Goal: Task Accomplishment & Management: Manage account settings

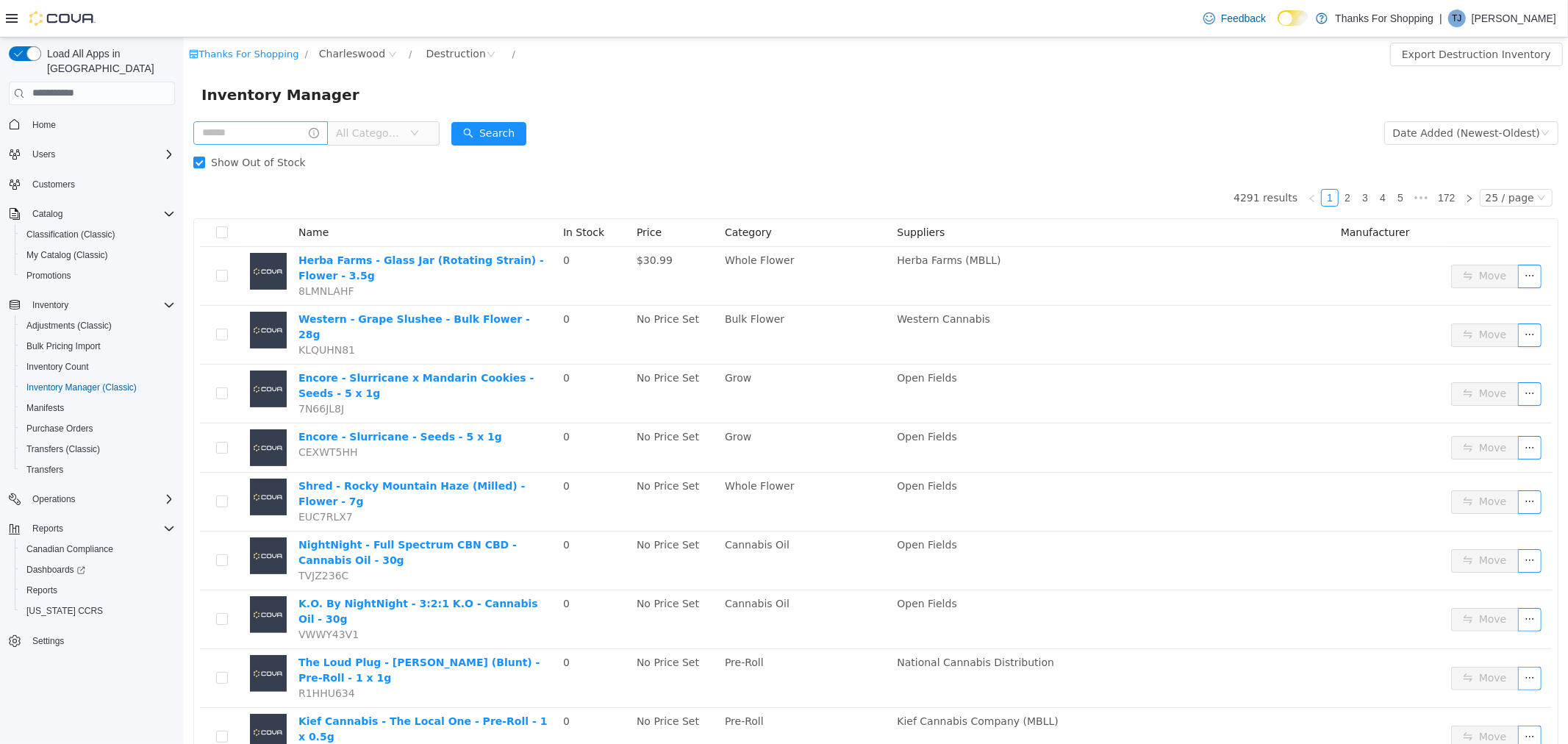
click at [279, 129] on input "text" at bounding box center [260, 133] width 134 height 23
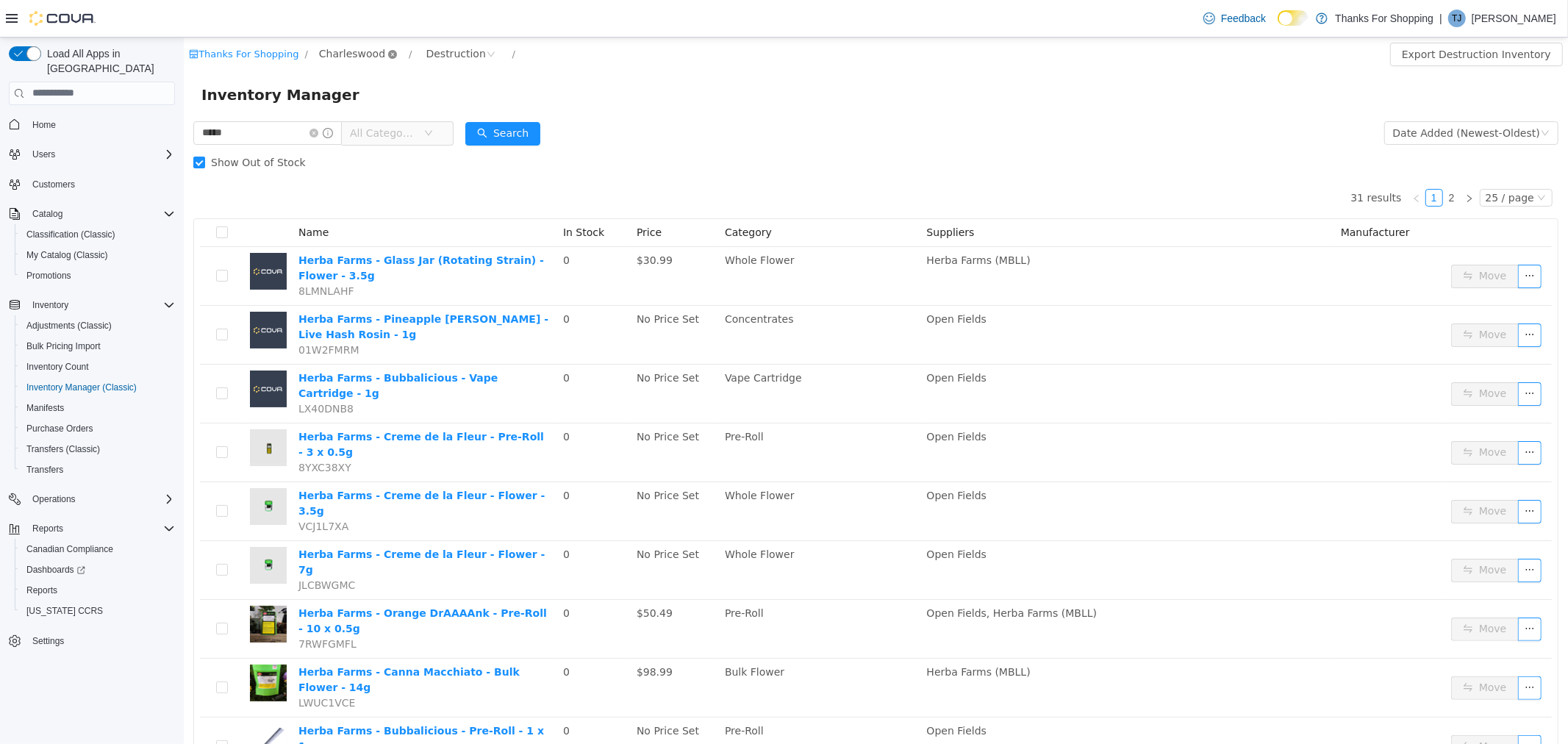
click at [388, 50] on icon "icon: close-circle" at bounding box center [392, 54] width 9 height 9
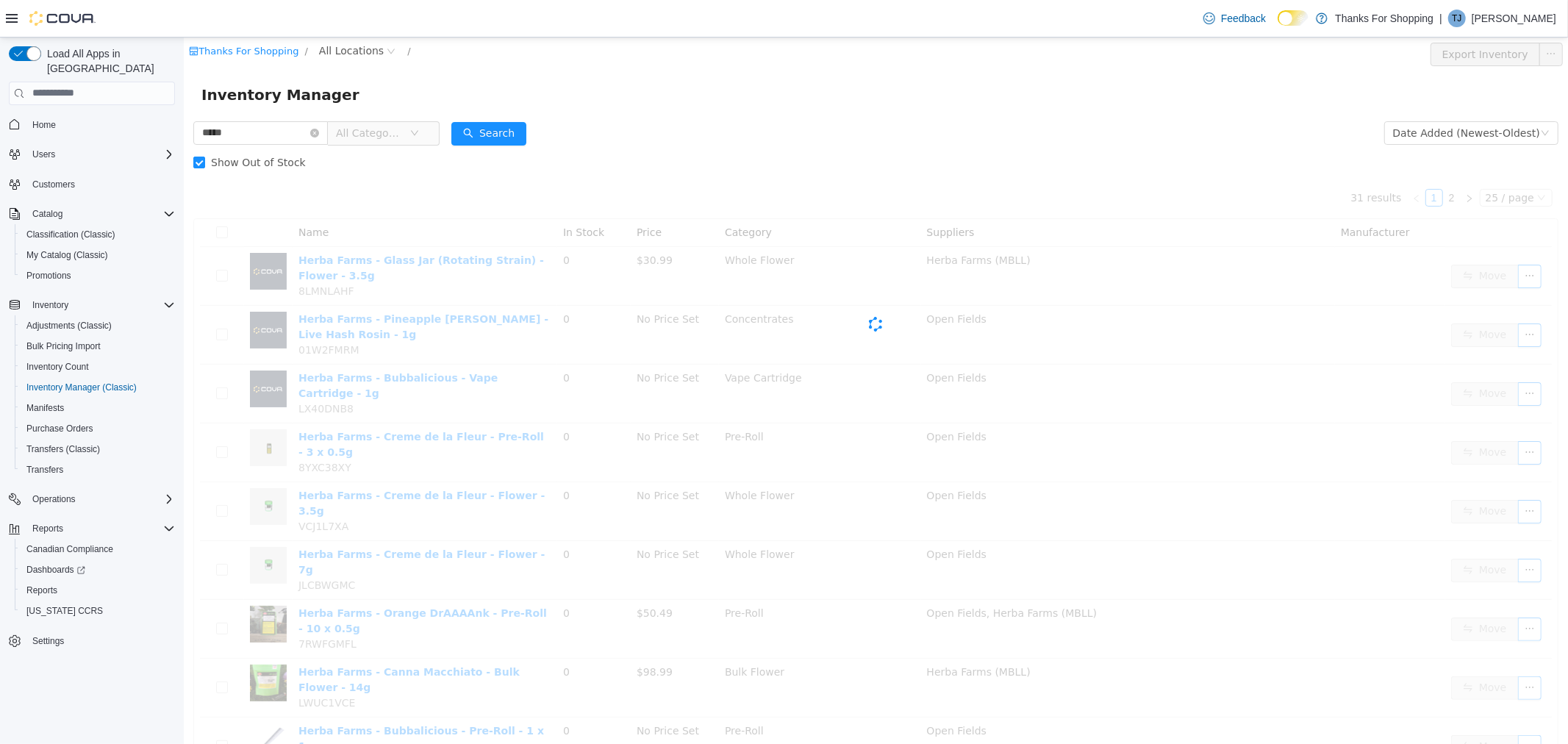
click at [390, 133] on span "All Categories" at bounding box center [368, 133] width 67 height 15
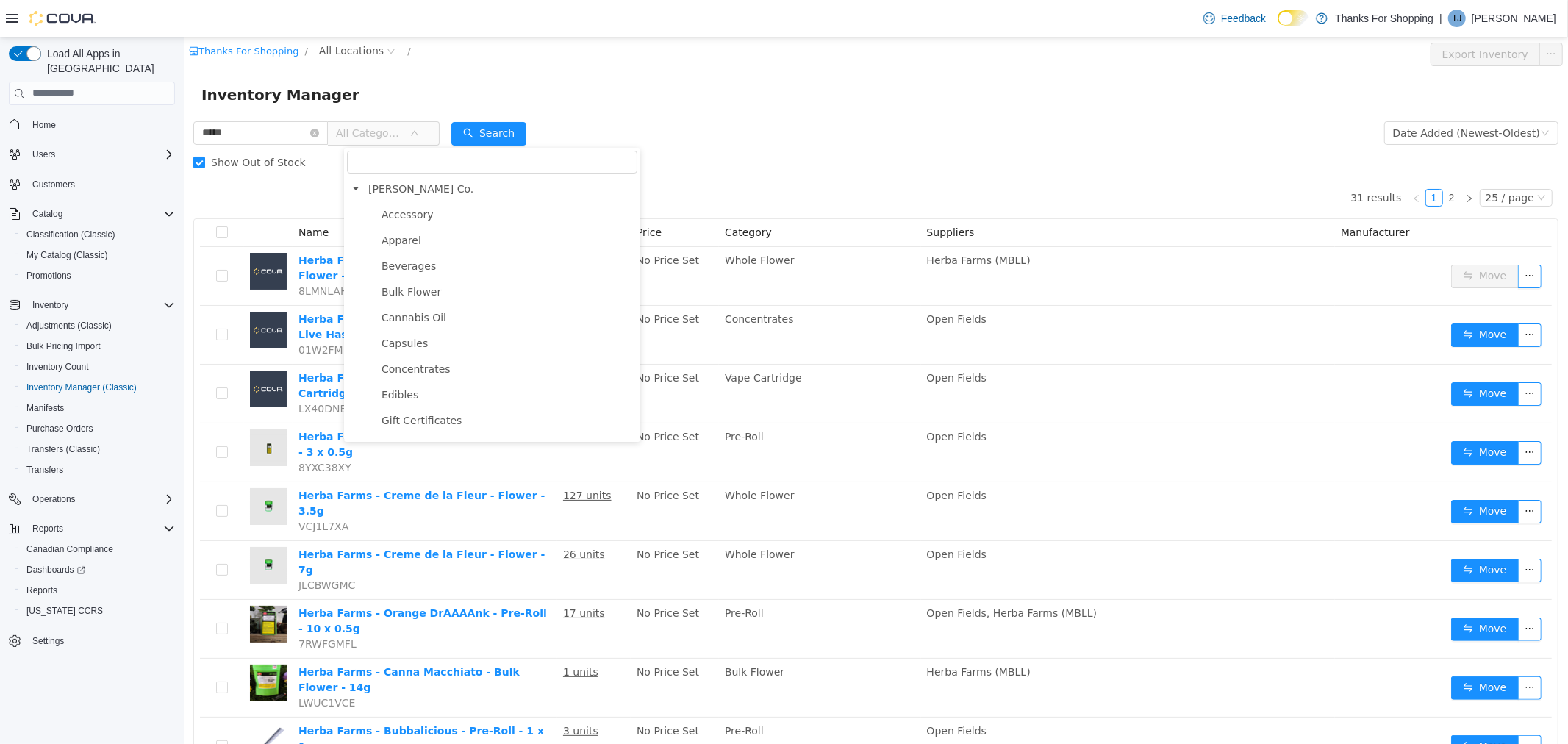
click at [416, 568] on span "Vape Cartridge" at bounding box center [419, 574] width 77 height 12
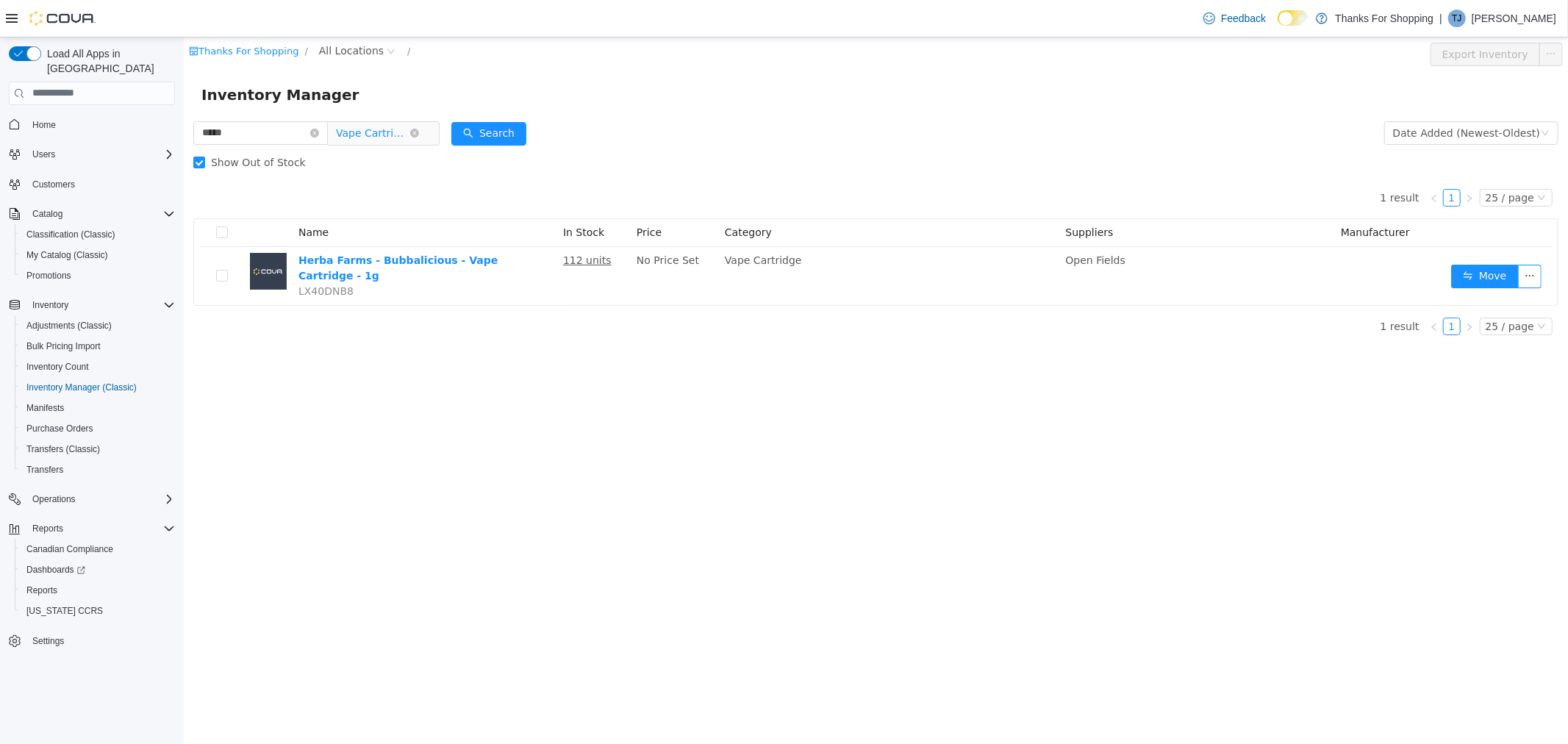
click at [384, 131] on span "Vape Cartridge" at bounding box center [372, 133] width 74 height 22
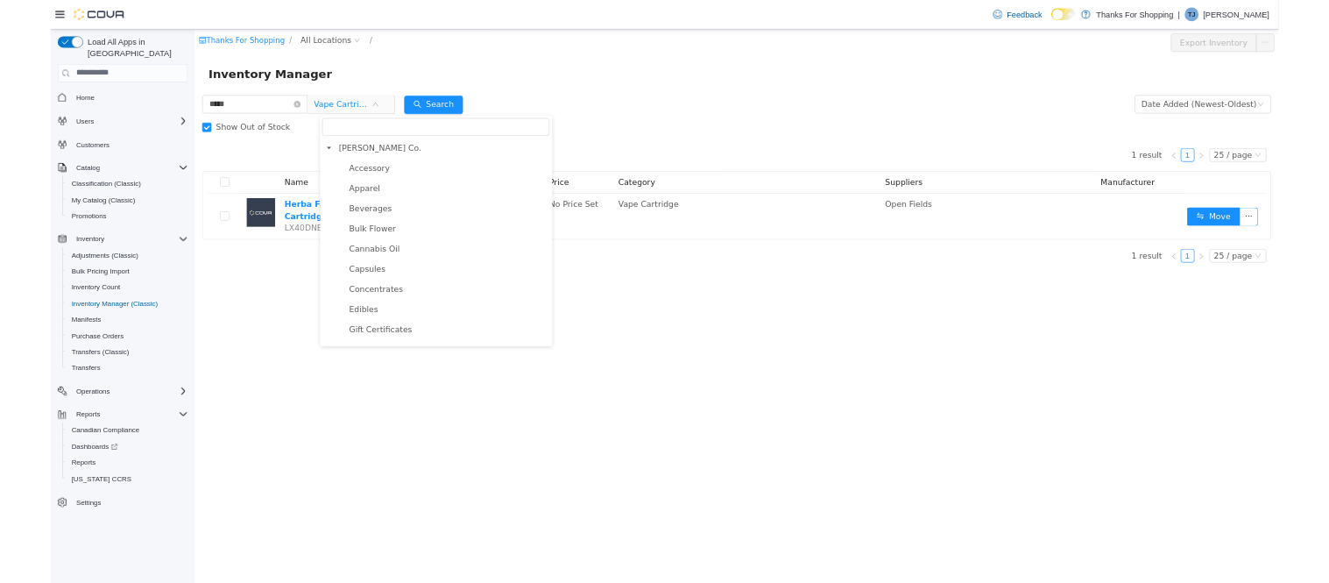
scroll to position [194, 0]
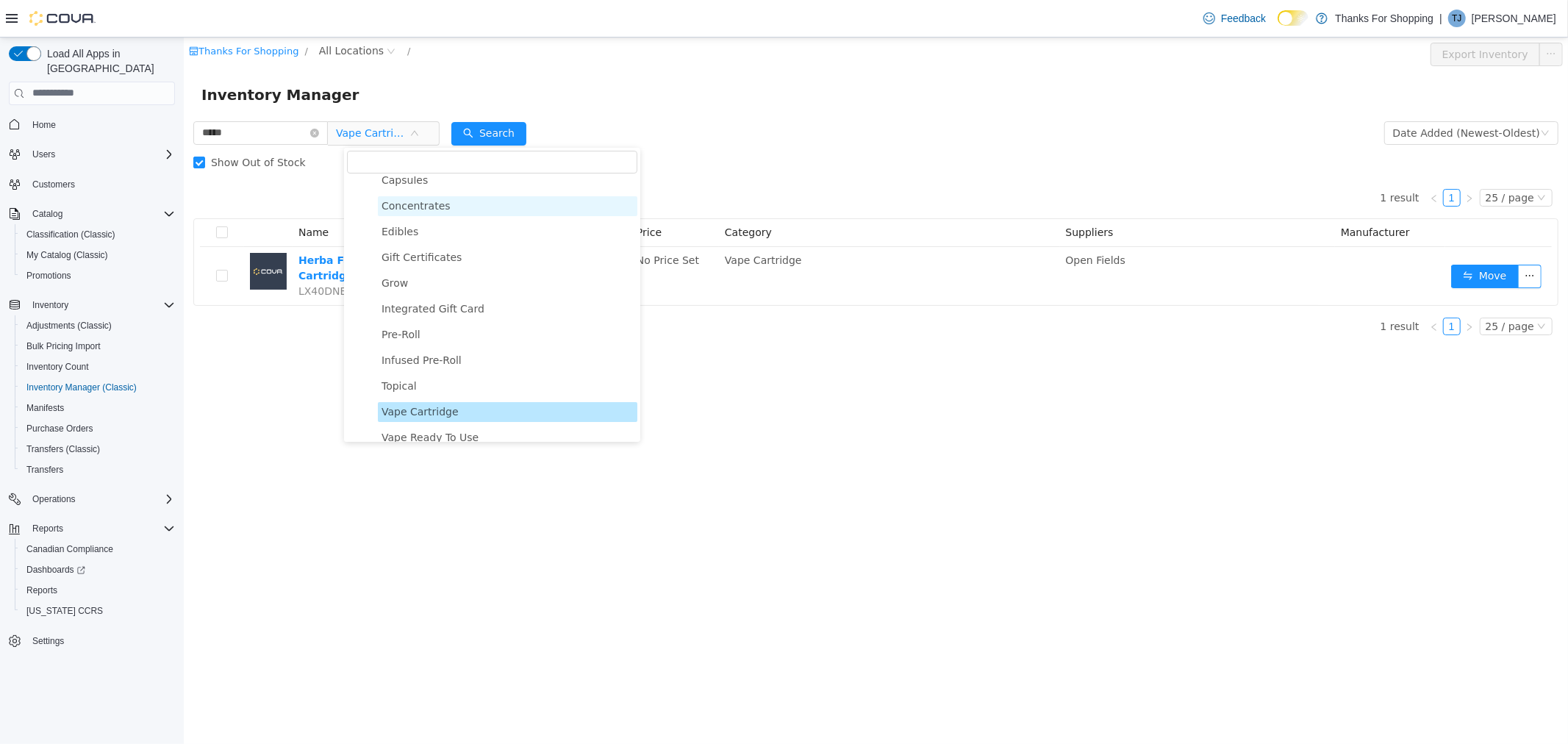
click at [393, 206] on span "Concentrates" at bounding box center [415, 205] width 69 height 12
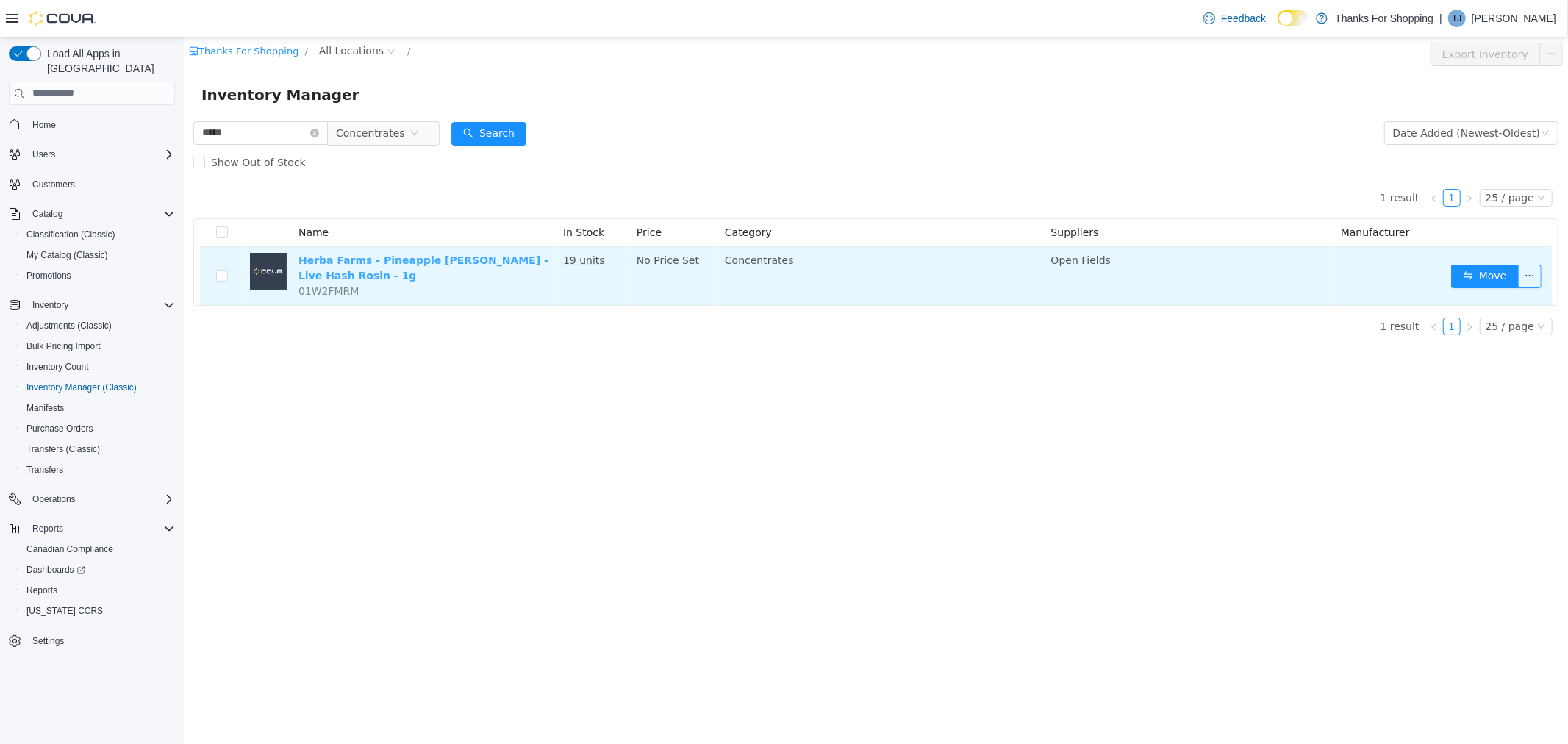
click at [379, 260] on link "Herba Farms - Pineapple Conner - Live Hash Rosin - 1g" at bounding box center [423, 267] width 250 height 27
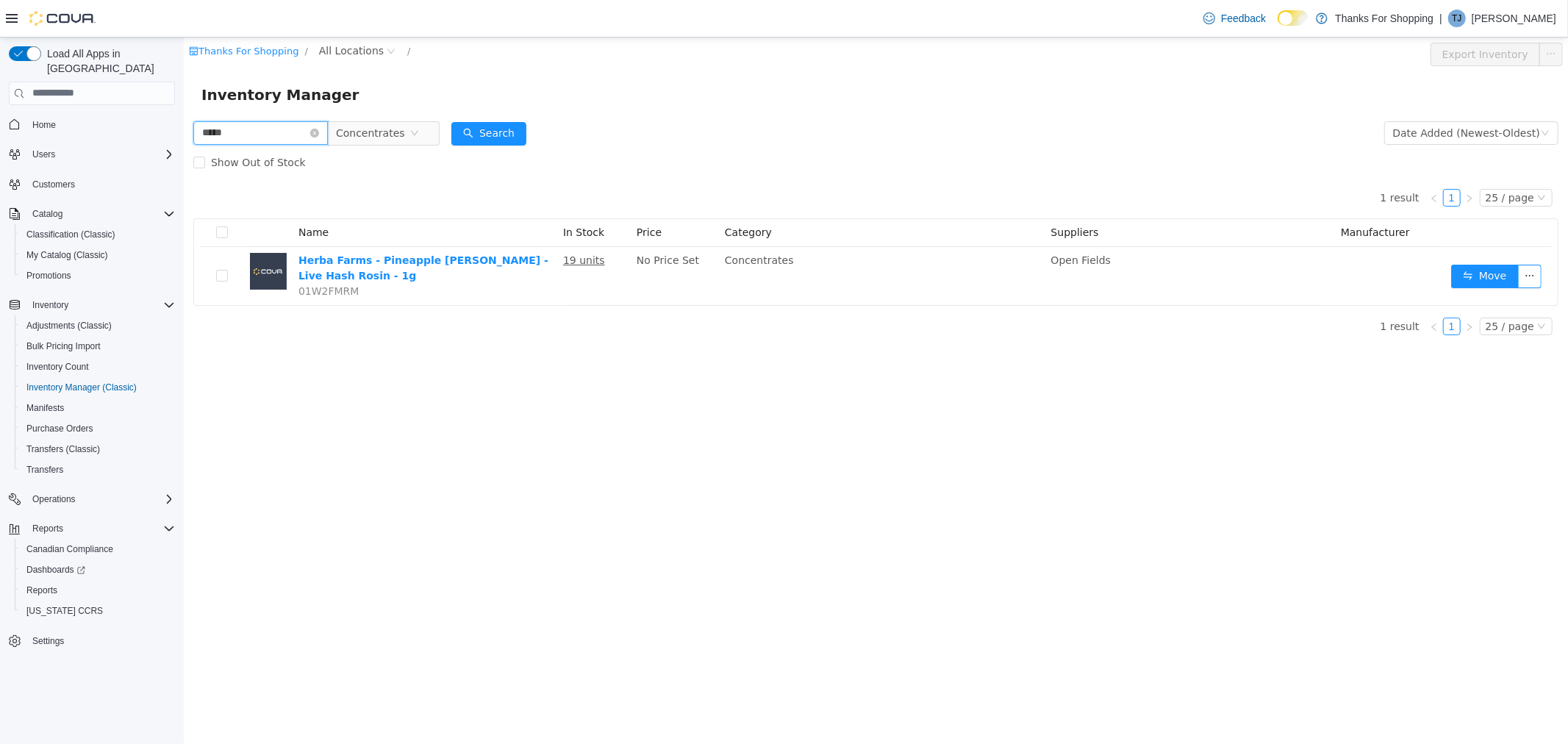
drag, startPoint x: 274, startPoint y: 133, endPoint x: 321, endPoint y: 170, distance: 59.8
click at [183, 132] on html "Thanks For Shopping / All Locations / Export Inventory Inventory Manager ***** …" at bounding box center [875, 390] width 1384 height 706
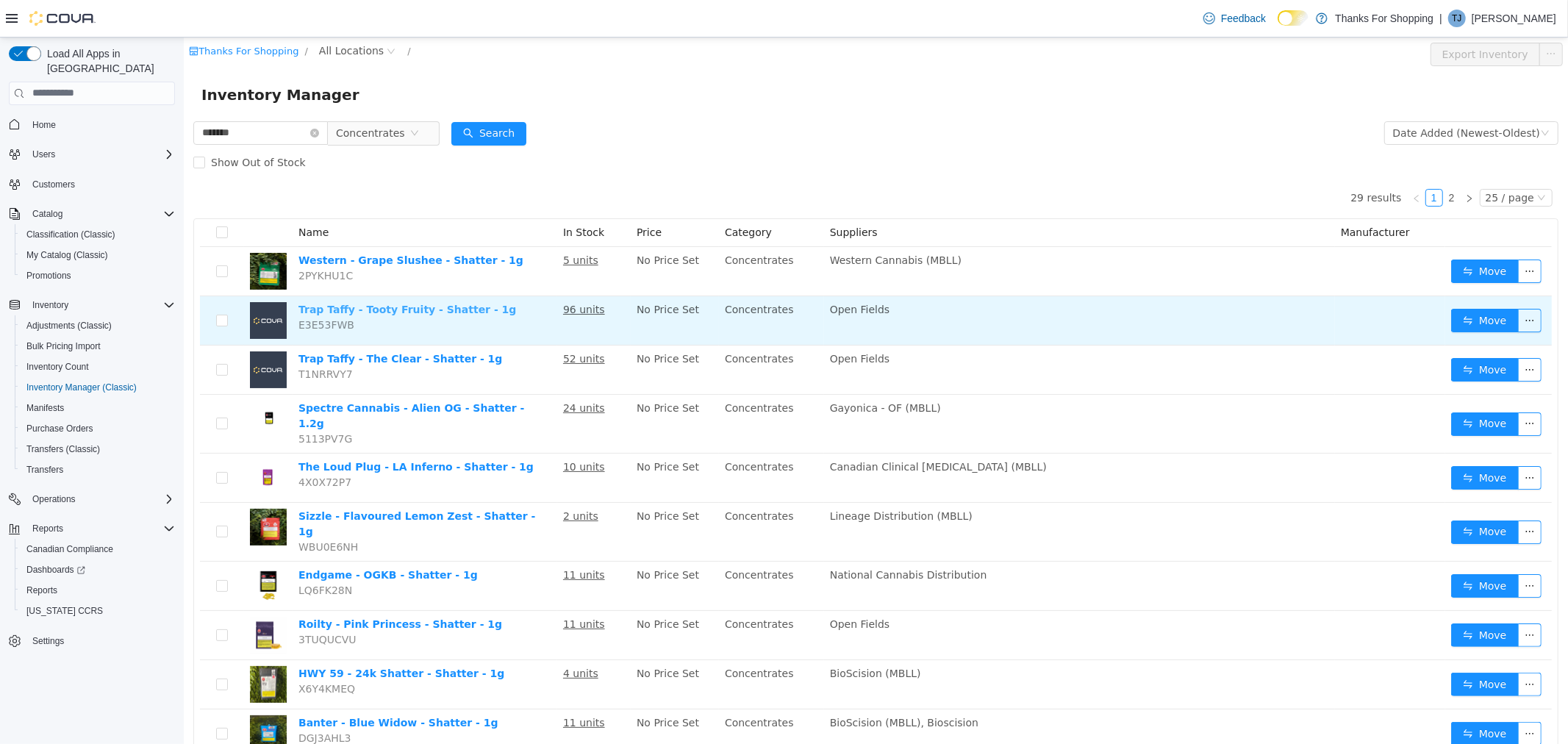
click at [391, 306] on link "Trap Taffy - Tooty Fruity - Shatter - 1g" at bounding box center [406, 309] width 217 height 12
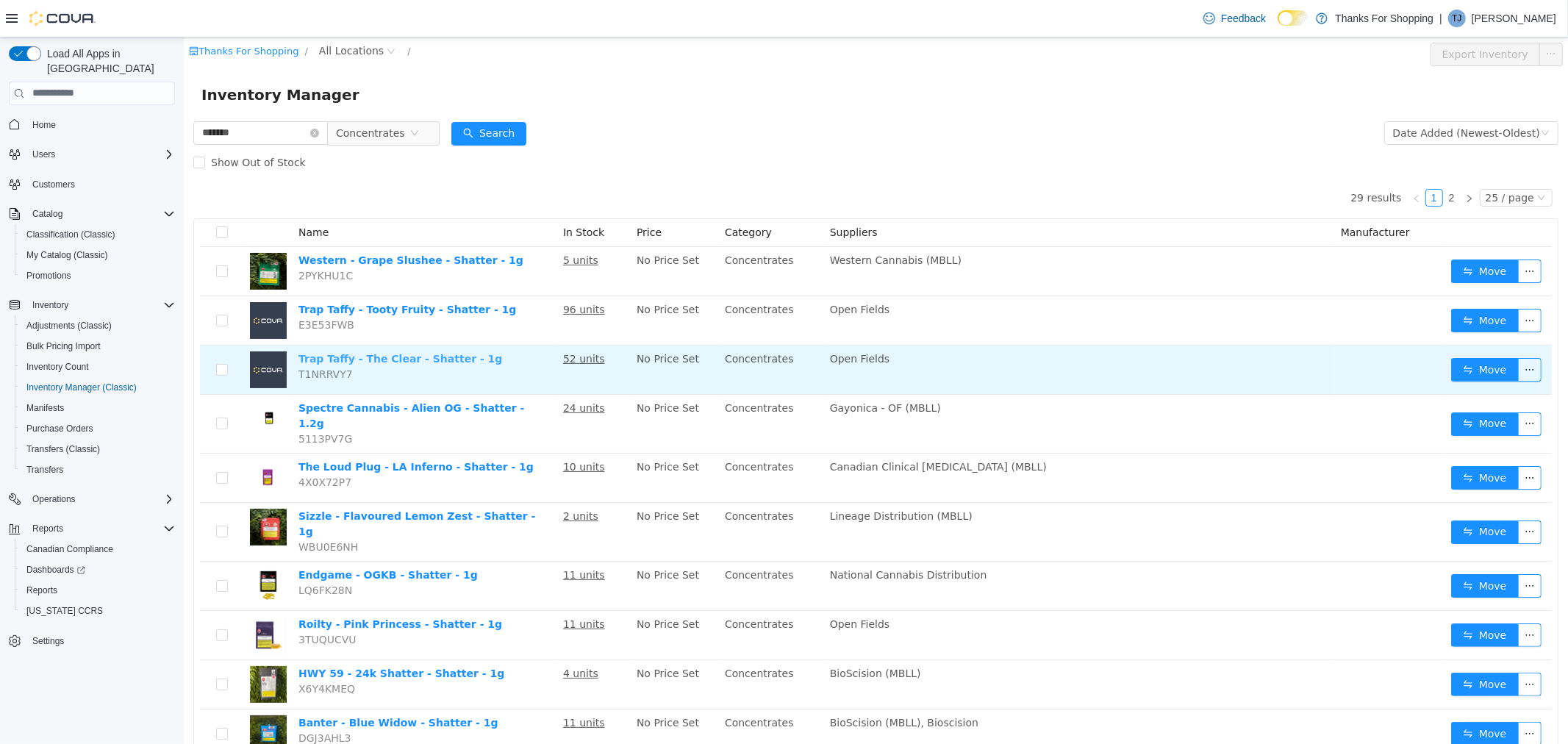
click at [357, 355] on link "Trap Taffy - The Clear - Shatter - 1g" at bounding box center [399, 358] width 204 height 12
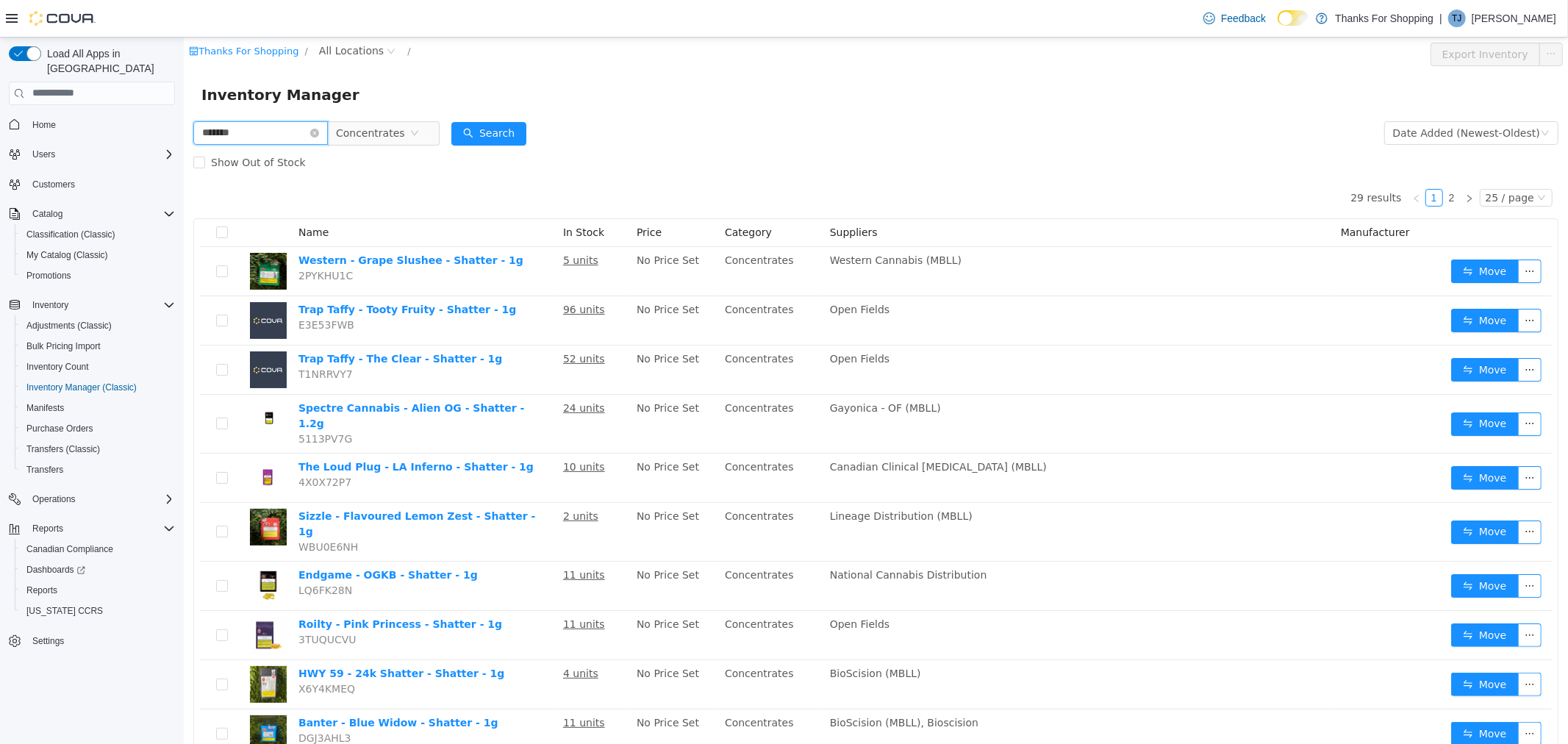
drag, startPoint x: 255, startPoint y: 127, endPoint x: -2, endPoint y: 152, distance: 258.2
click at [183, 152] on html "Thanks For Shopping / All Locations / Export Inventory Inventory Manager ******…" at bounding box center [875, 390] width 1384 height 706
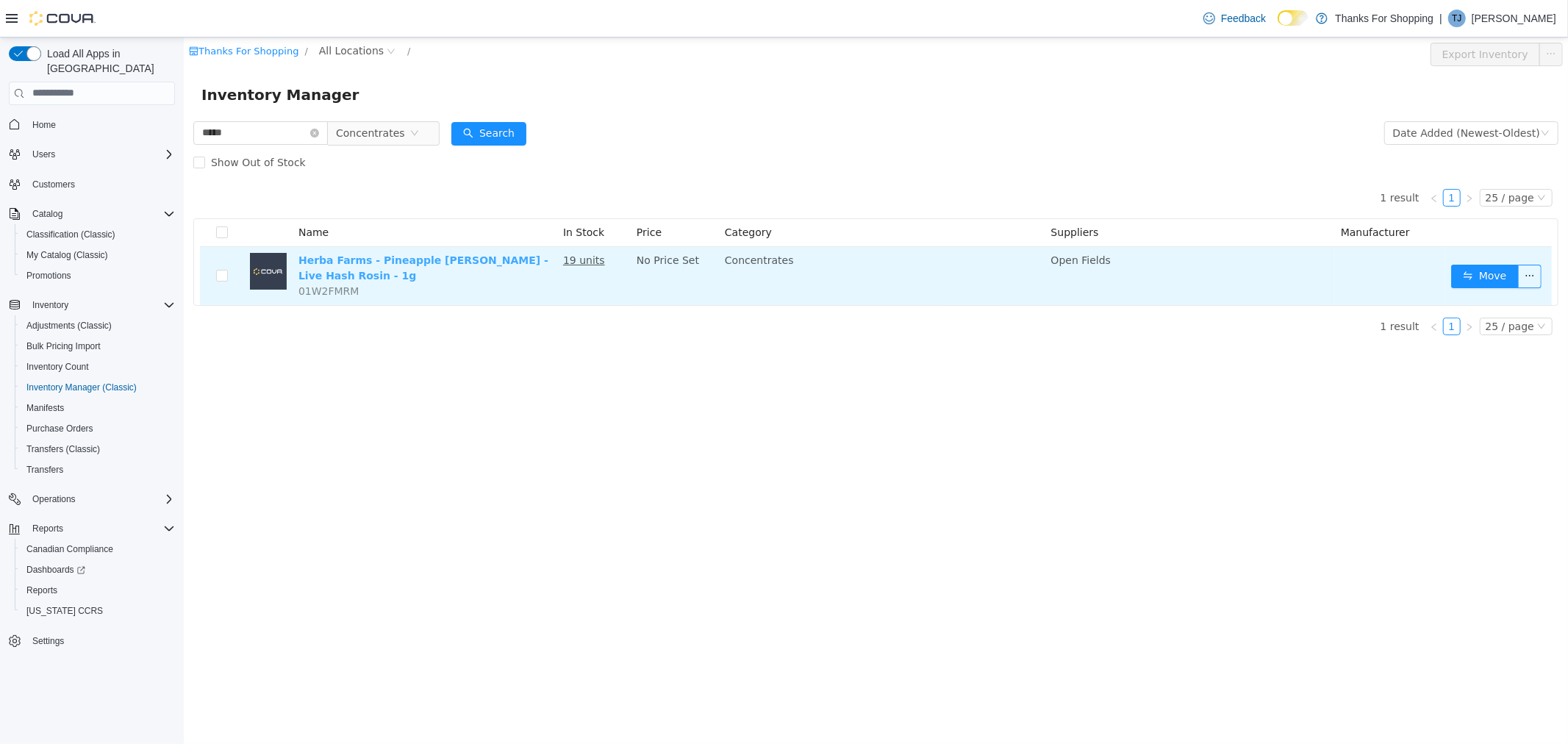
click at [453, 257] on link "Herba Farms - Pineapple Conner - Live Hash Rosin - 1g" at bounding box center [423, 267] width 250 height 27
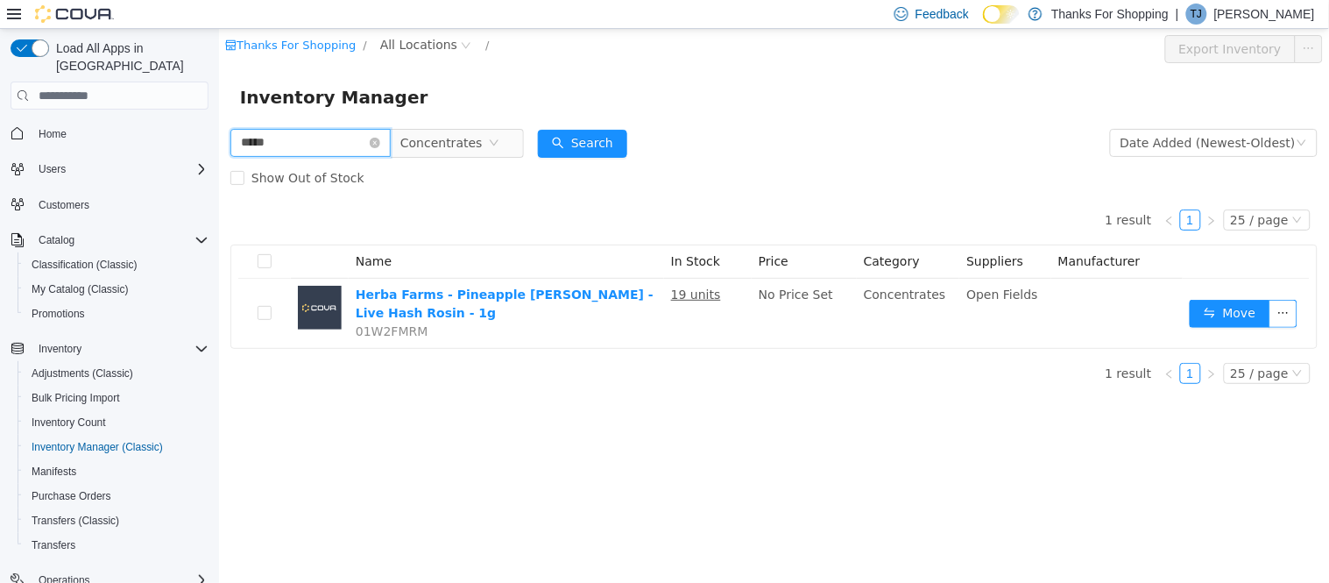
click at [311, 145] on input "*****" at bounding box center [310, 143] width 160 height 28
click at [311, 146] on input "*****" at bounding box center [310, 143] width 160 height 28
type input "********"
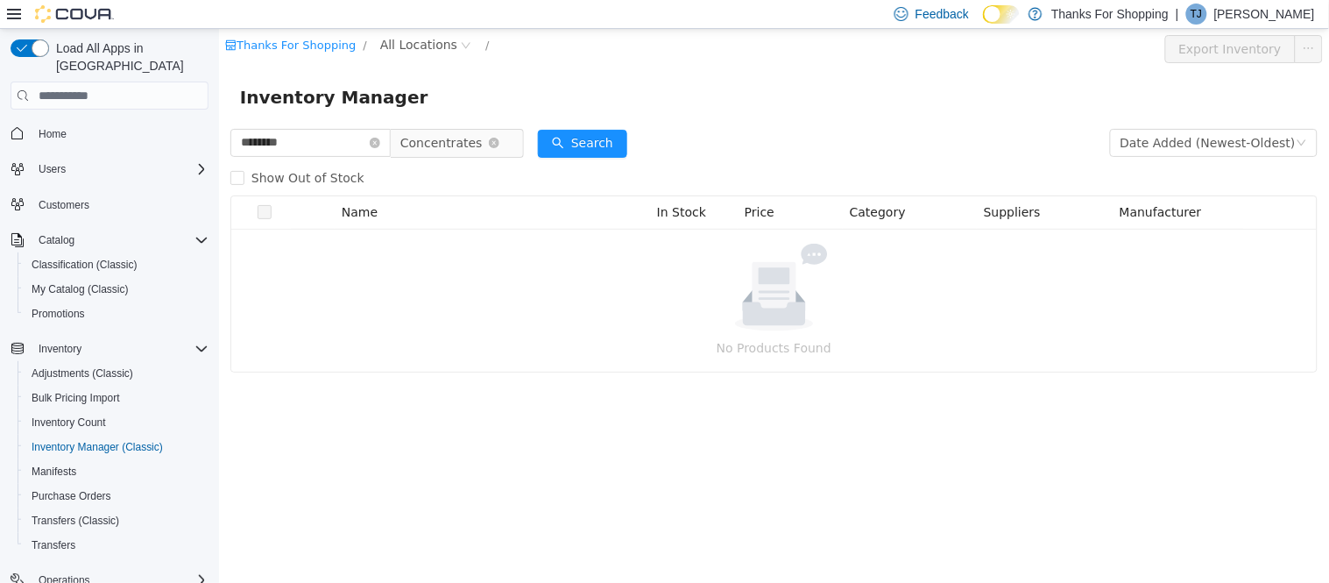
click at [449, 144] on span "Concentrates" at bounding box center [440, 143] width 82 height 26
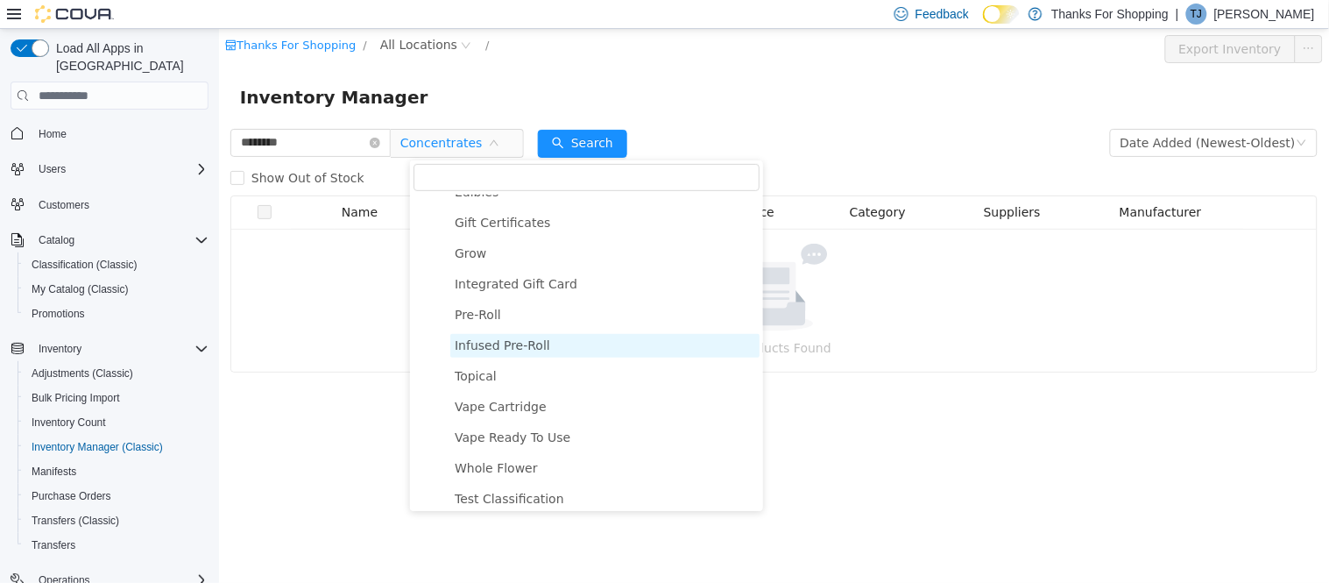
scroll to position [292, 0]
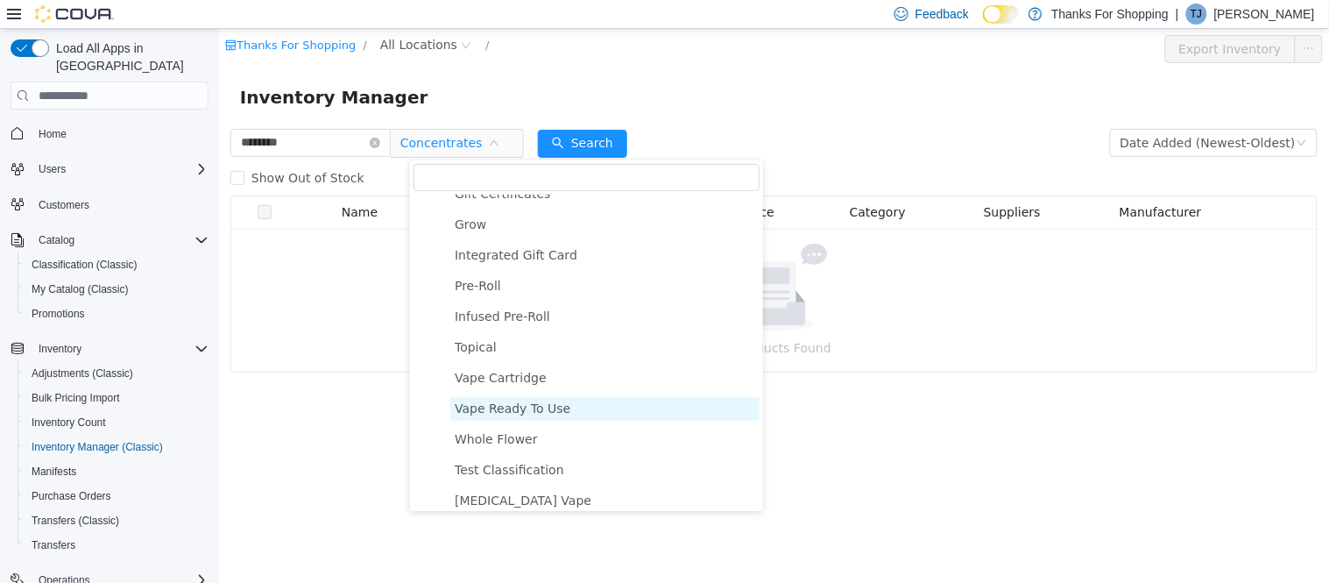
click at [492, 411] on span "Vape Ready To Use" at bounding box center [512, 408] width 116 height 14
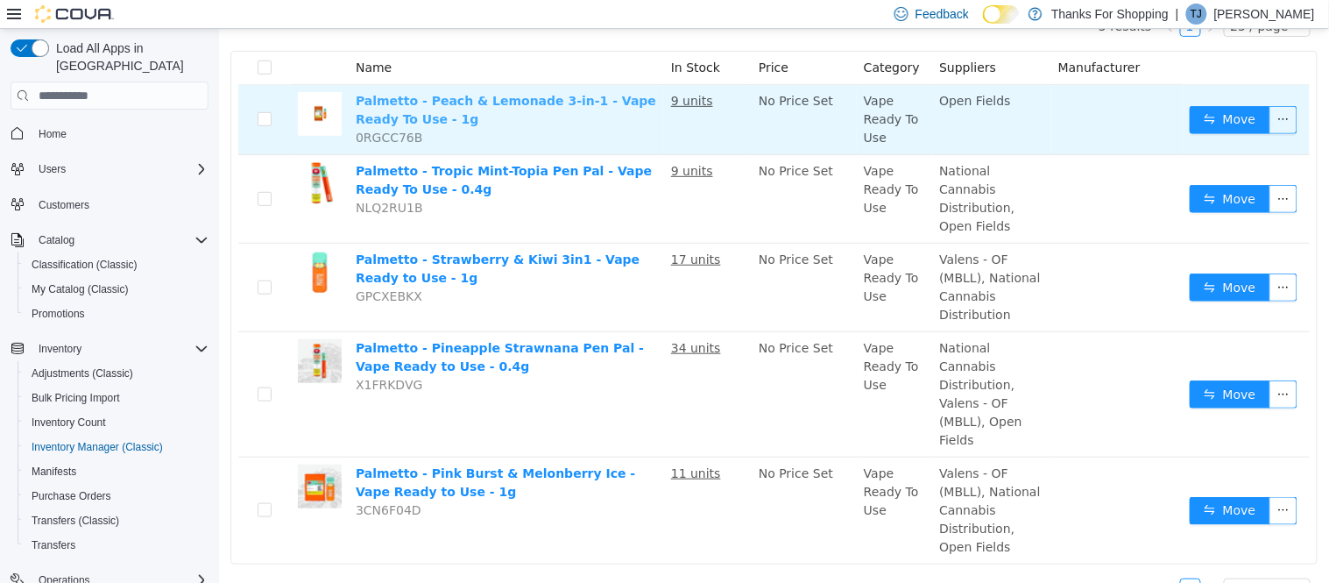
scroll to position [194, 0]
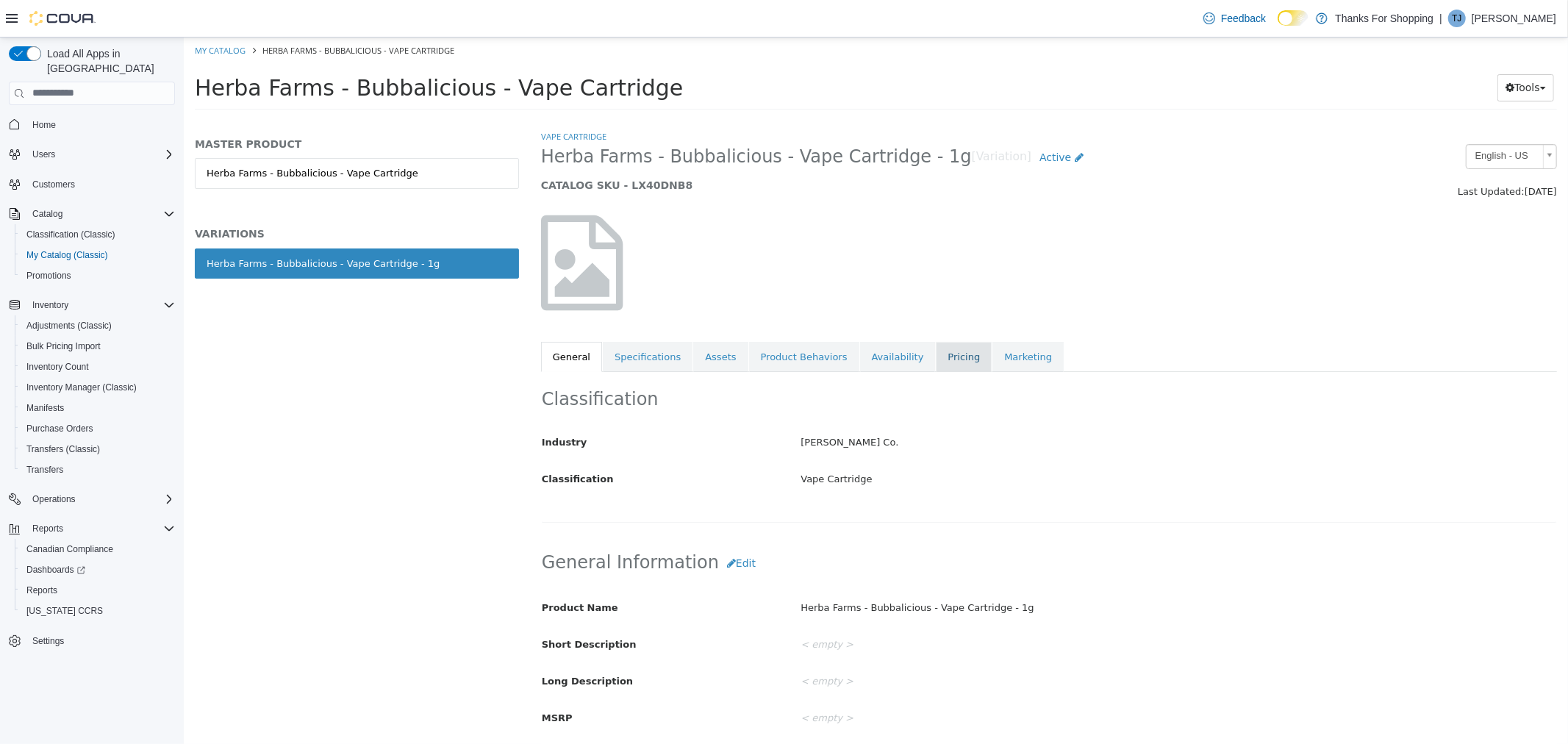
click at [935, 359] on link "Pricing" at bounding box center [962, 356] width 56 height 31
click at [935, 354] on link "Pricing" at bounding box center [962, 356] width 56 height 31
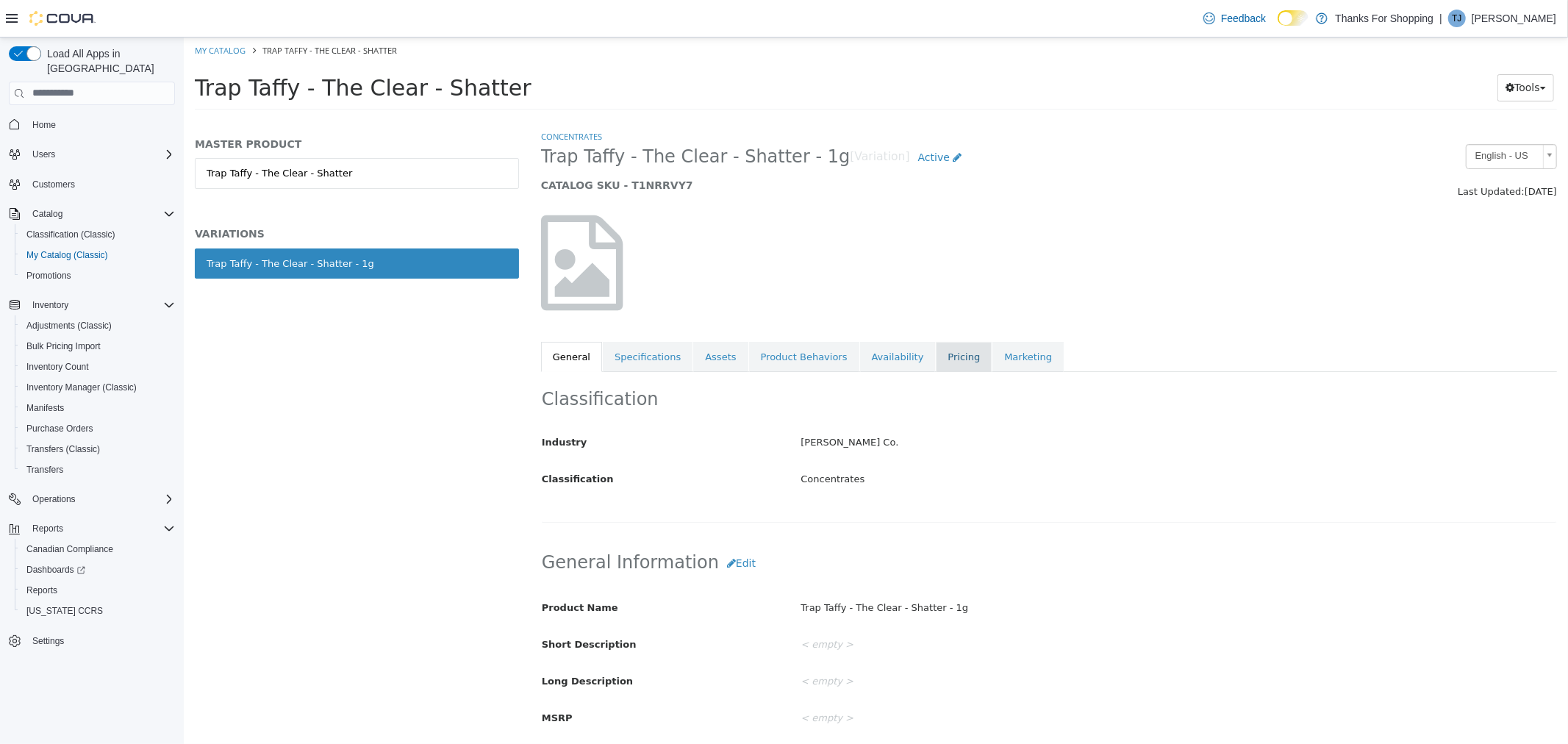
click at [935, 348] on link "Pricing" at bounding box center [962, 356] width 56 height 31
click at [879, 360] on link "Availability" at bounding box center [897, 356] width 76 height 31
click at [935, 360] on link "Pricing" at bounding box center [962, 356] width 56 height 31
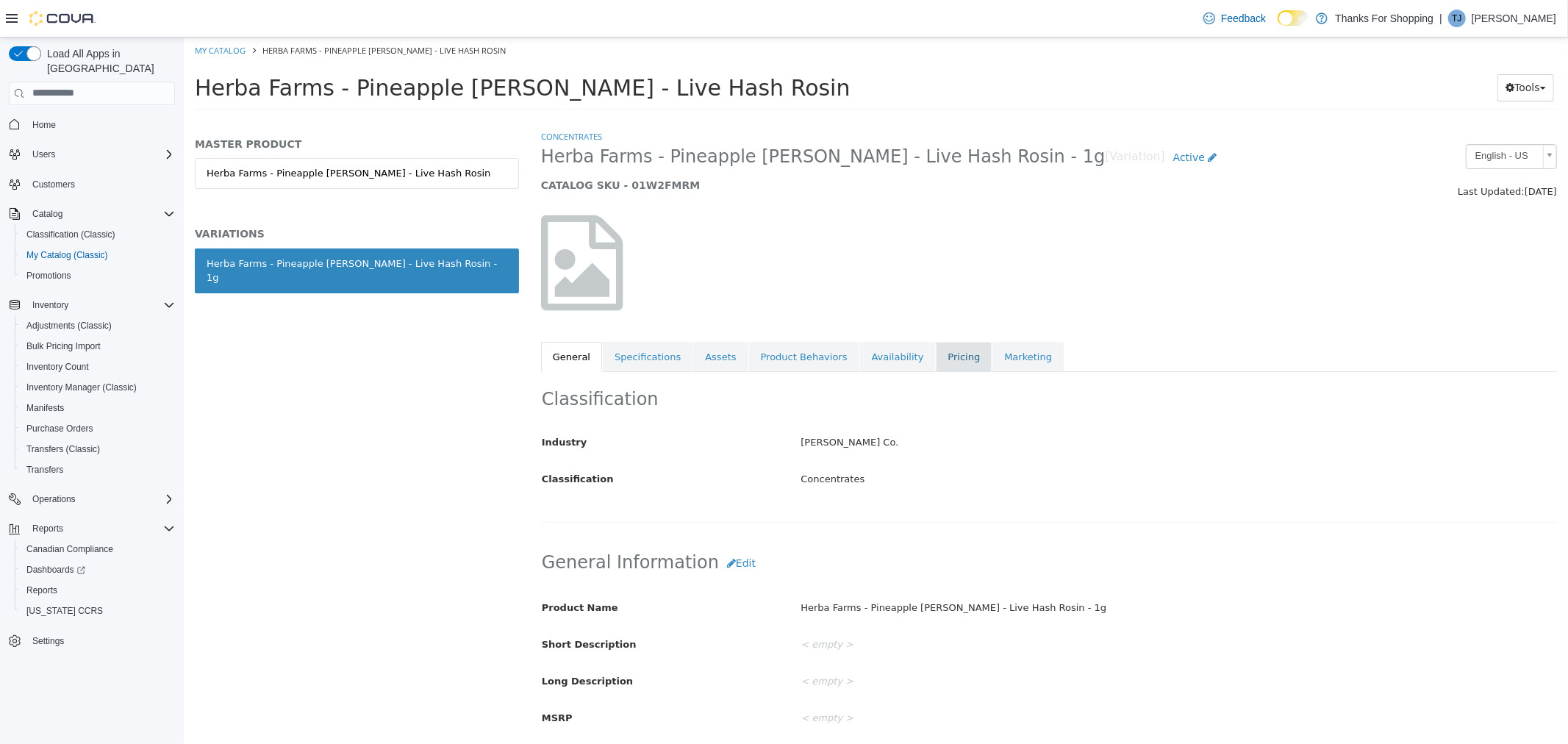
click at [935, 350] on link "Pricing" at bounding box center [962, 356] width 56 height 31
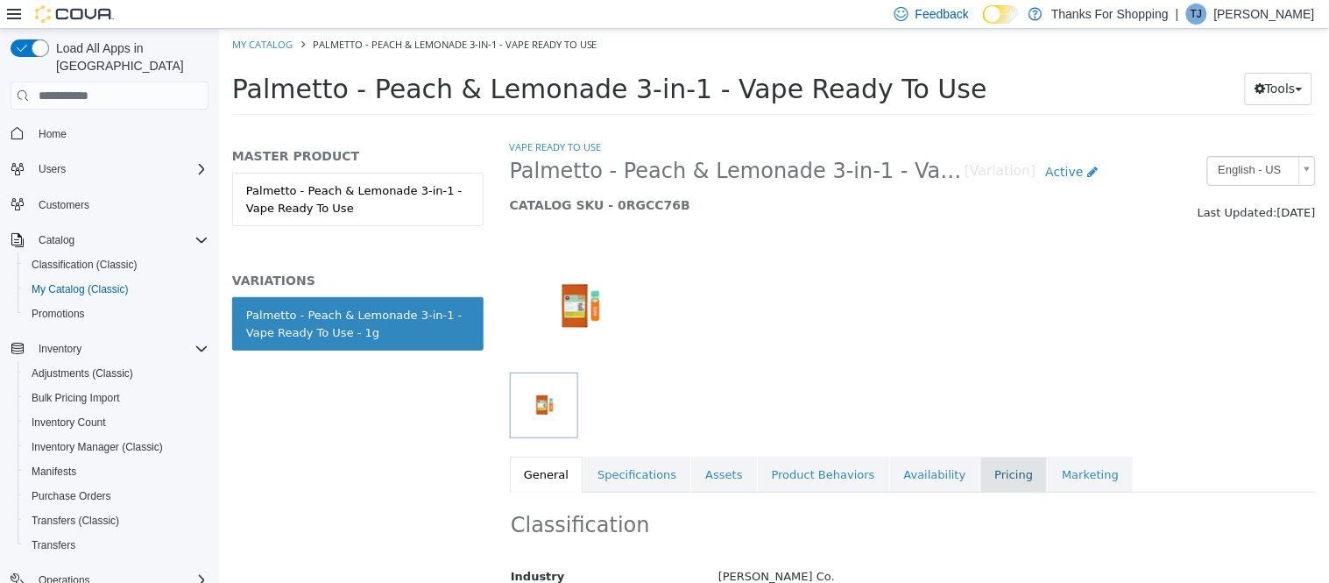
click at [979, 470] on link "Pricing" at bounding box center [1012, 474] width 67 height 37
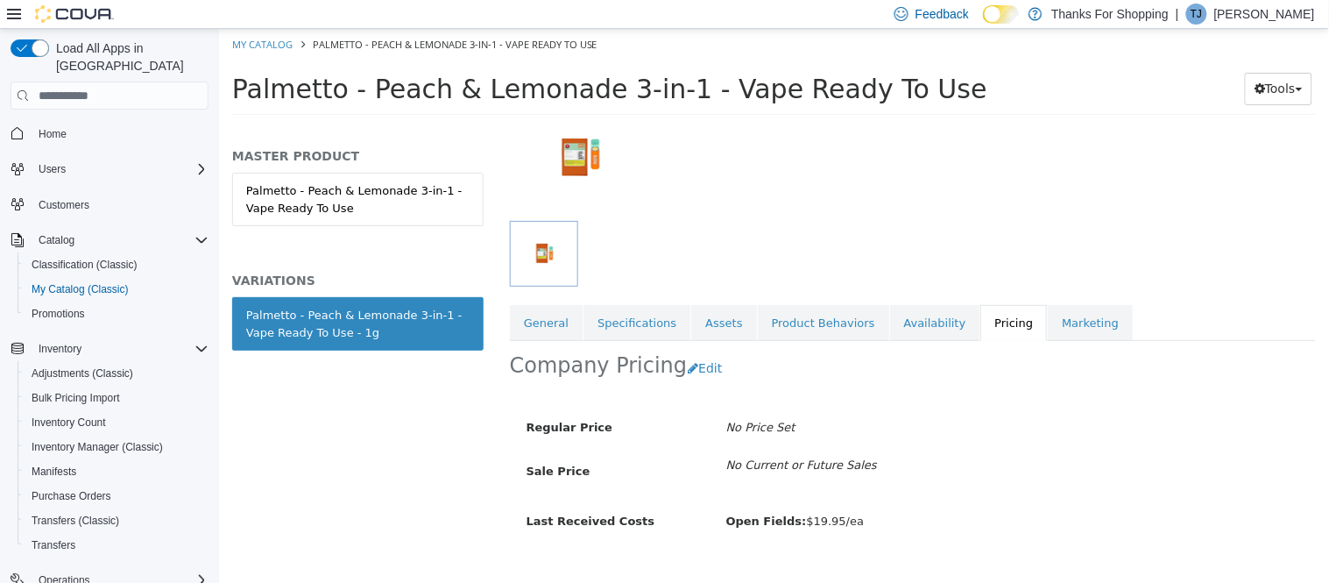
scroll to position [184, 0]
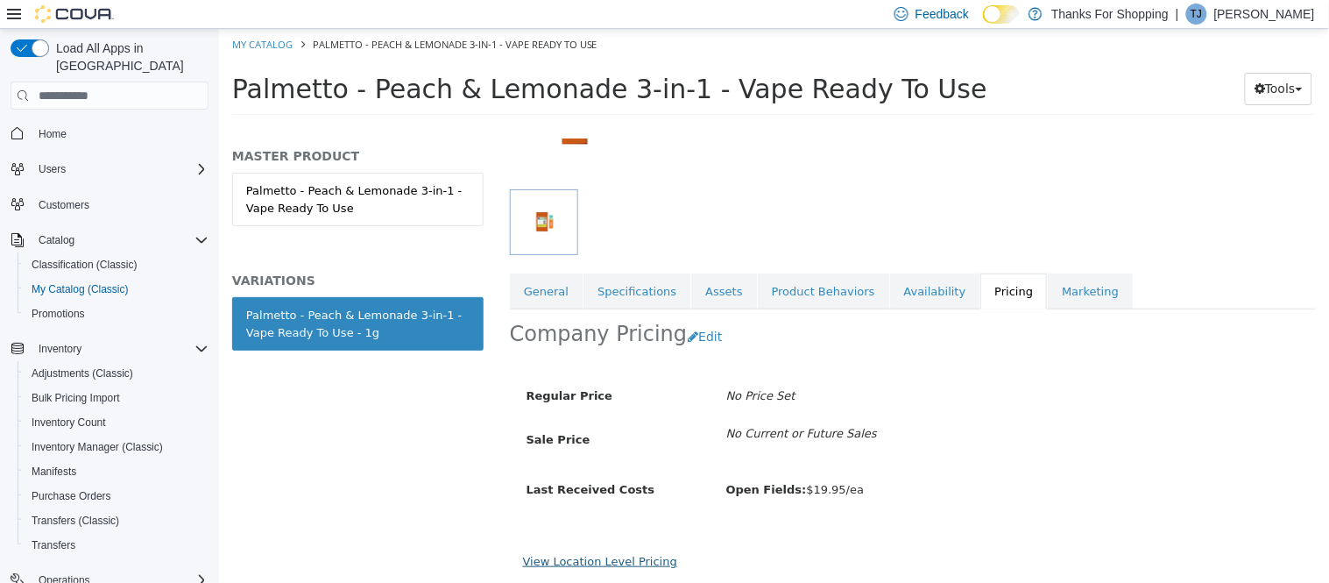
click at [560, 562] on link "View Location Level Pricing" at bounding box center [599, 561] width 154 height 13
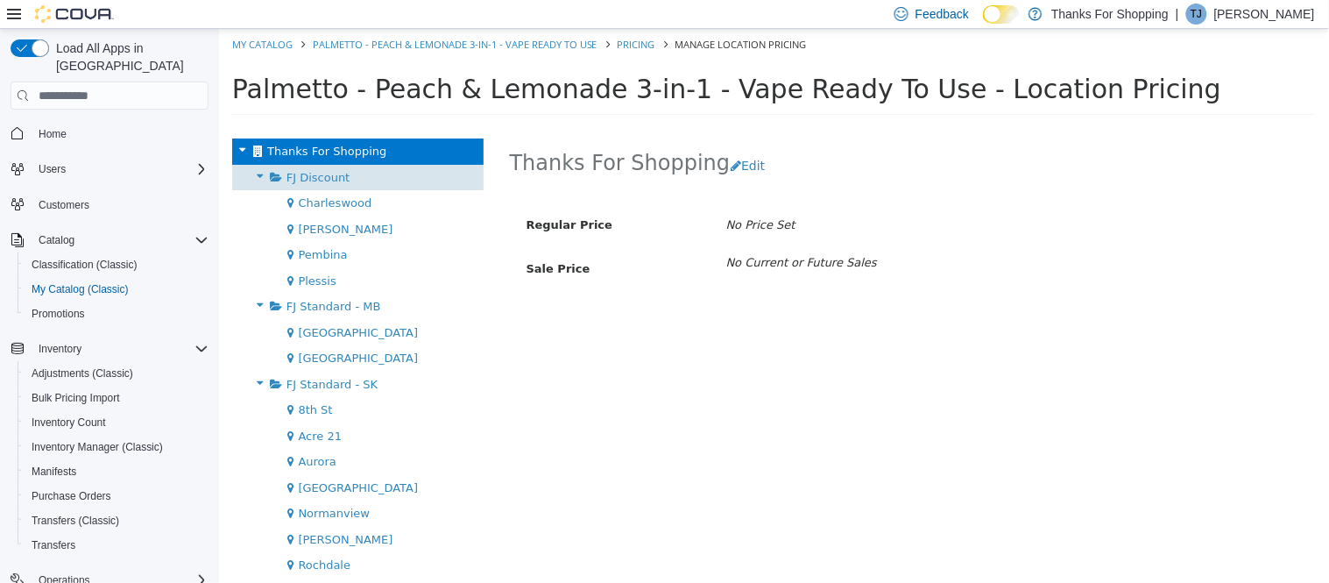
click at [316, 178] on span "FJ Discount" at bounding box center [318, 177] width 64 height 13
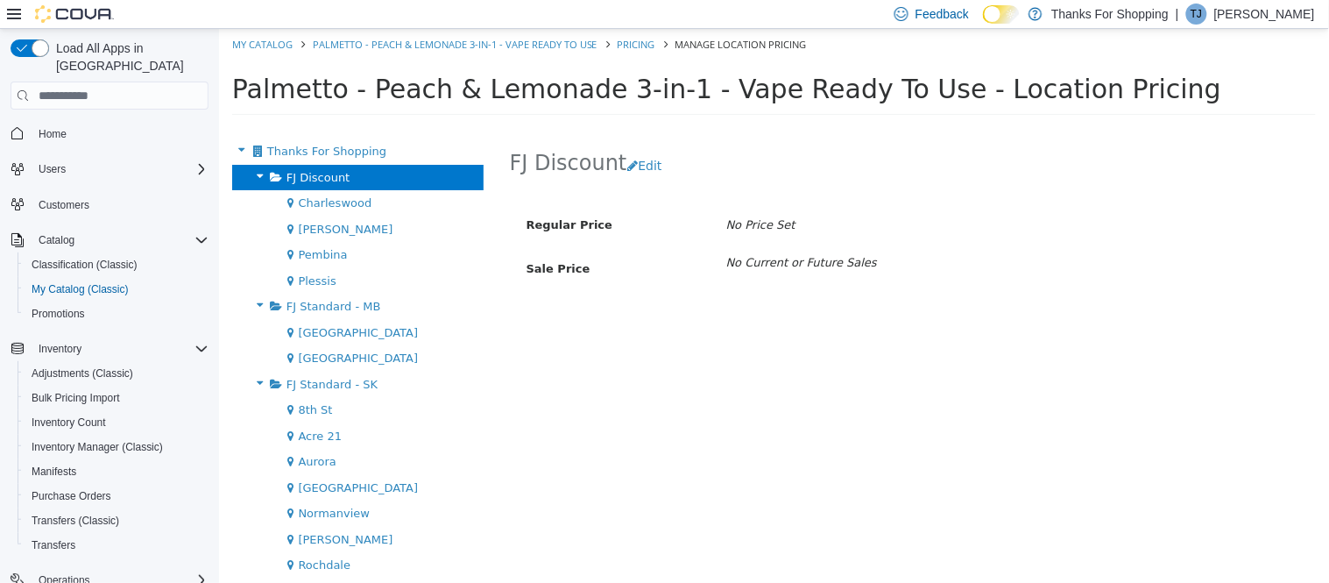
drag, startPoint x: 315, startPoint y: 309, endPoint x: 321, endPoint y: 298, distance: 12.9
click at [315, 309] on span "FJ Standard - MB" at bounding box center [333, 306] width 95 height 13
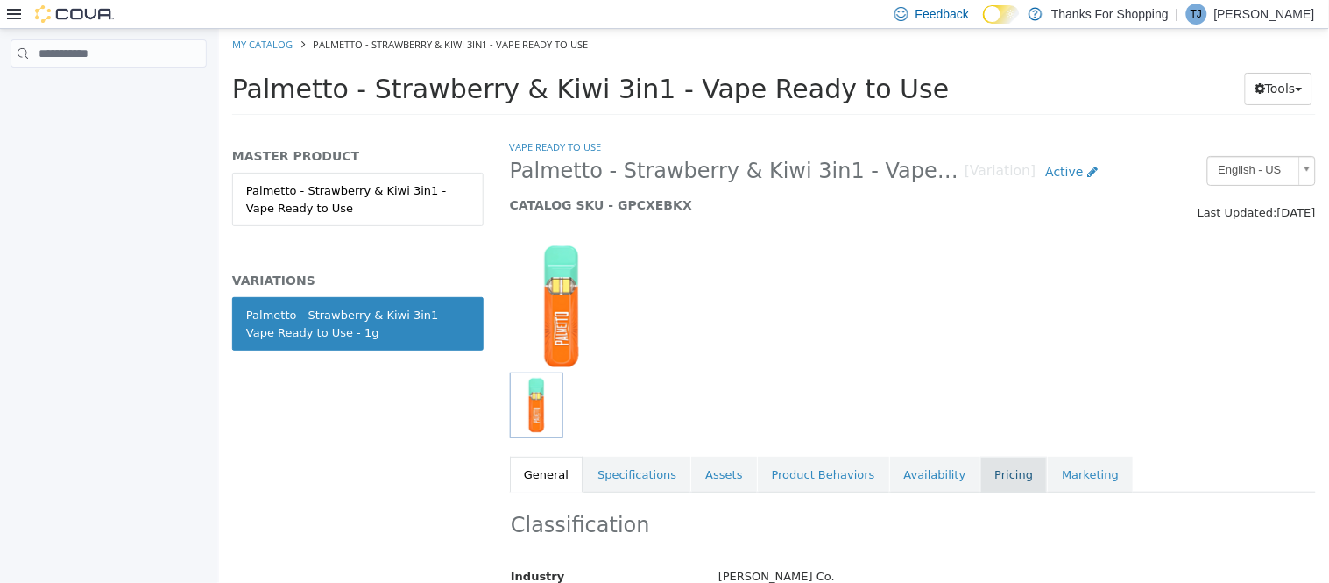
drag, startPoint x: 960, startPoint y: 465, endPoint x: 948, endPoint y: 470, distance: 13.0
click at [979, 468] on link "Pricing" at bounding box center [1012, 474] width 67 height 37
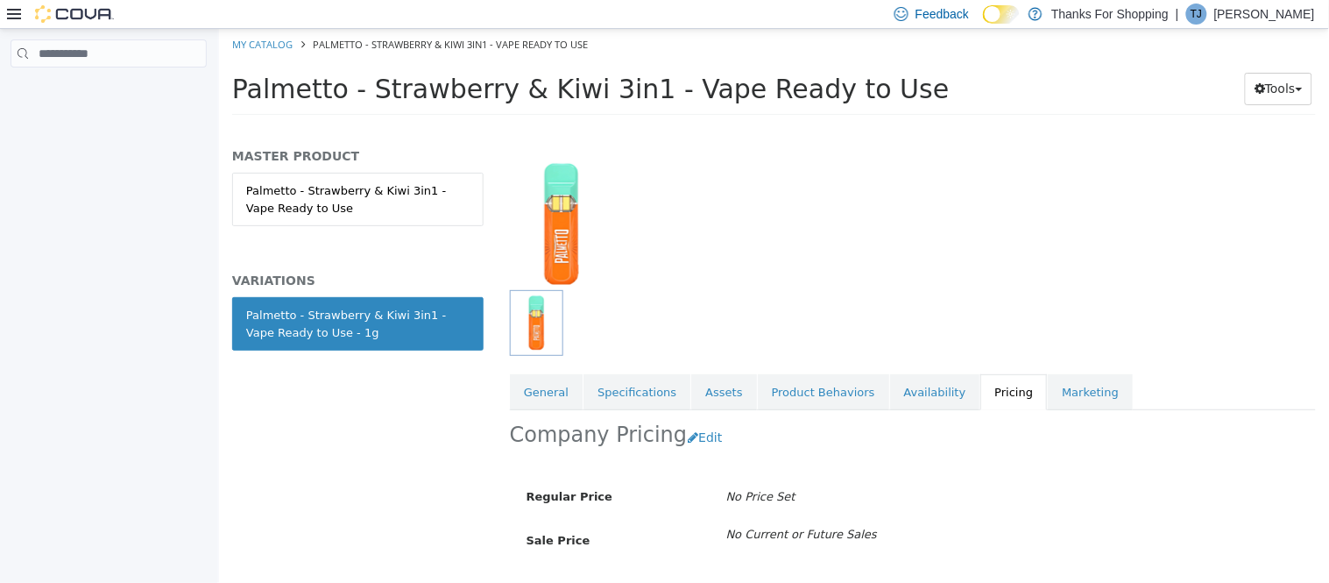
scroll to position [199, 0]
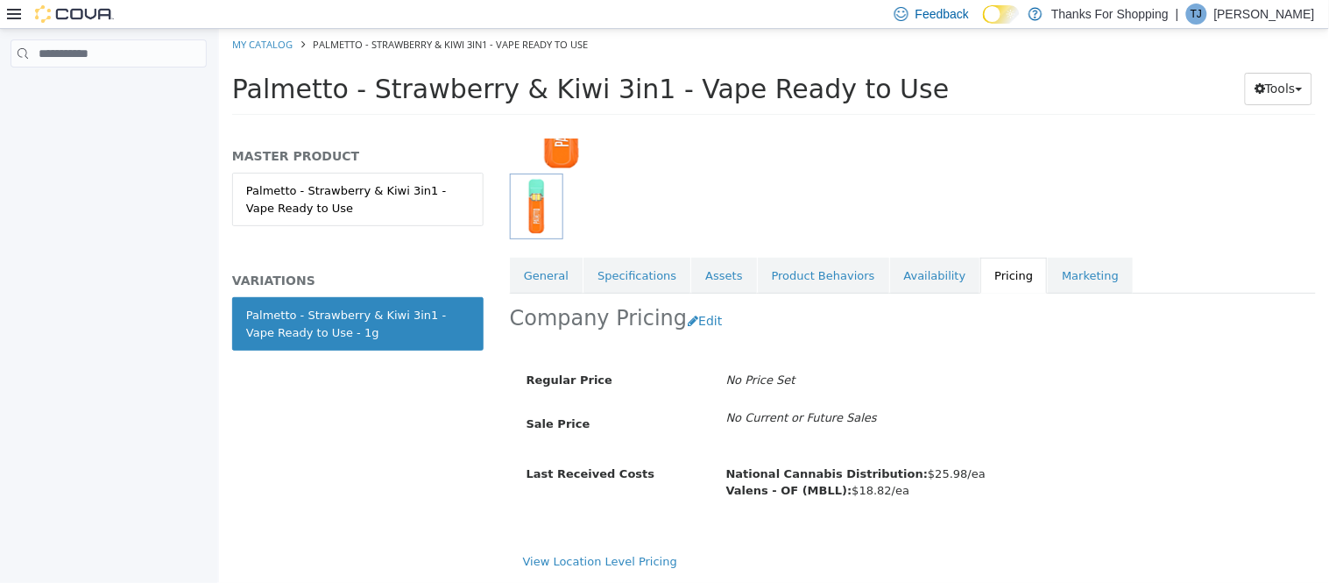
click at [577, 569] on div "View Location Level Pricing" at bounding box center [912, 562] width 780 height 18
click at [548, 563] on link "View Location Level Pricing" at bounding box center [599, 561] width 154 height 13
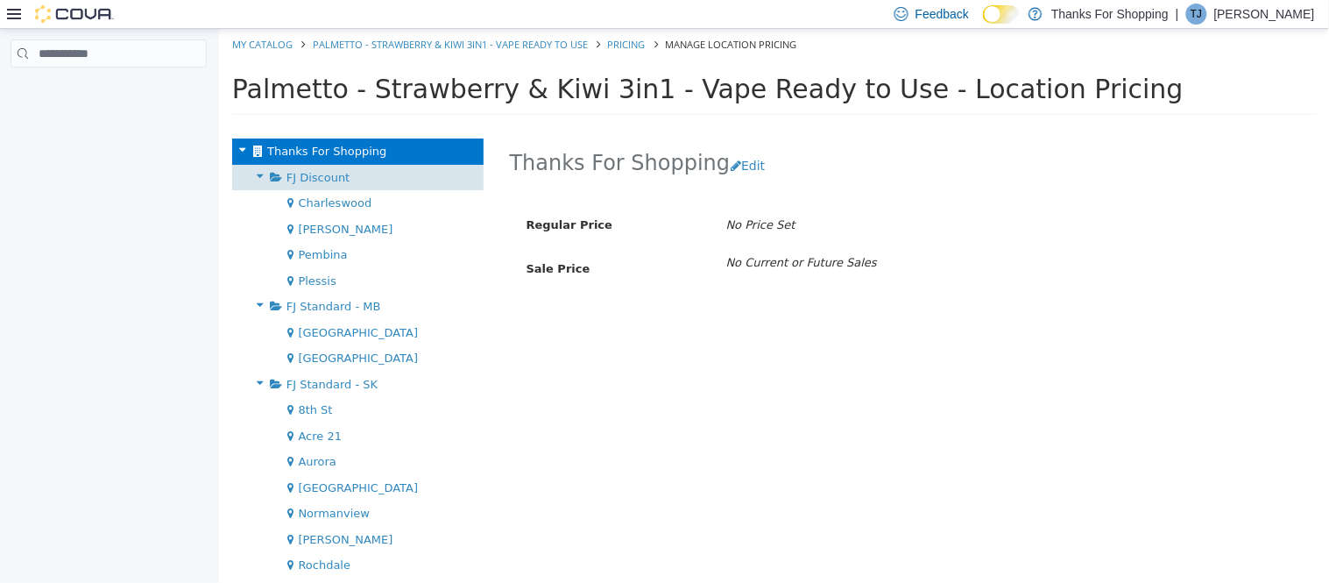
click at [294, 176] on span "FJ Discount" at bounding box center [318, 177] width 64 height 13
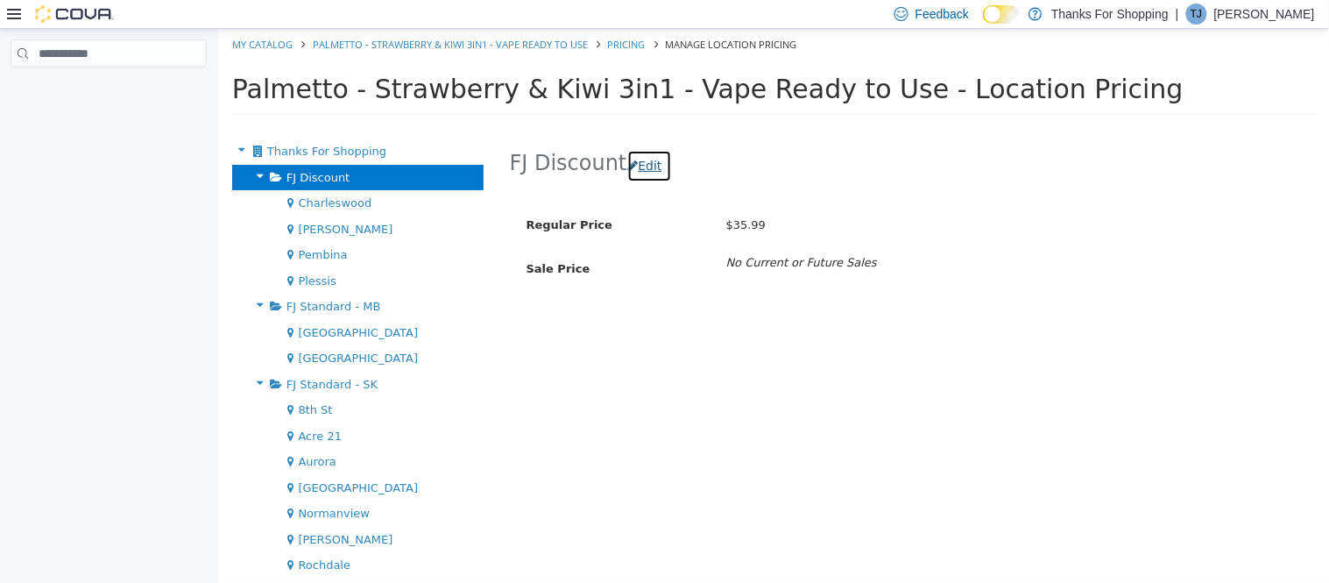
click at [652, 166] on button "Edit" at bounding box center [648, 166] width 45 height 32
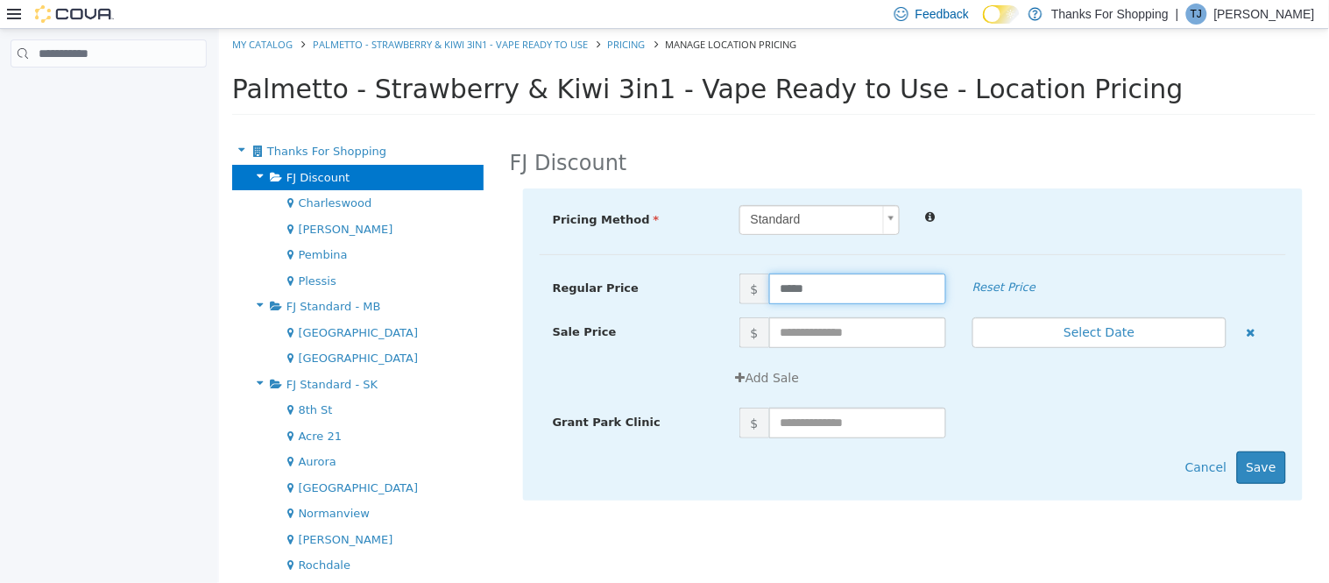
drag, startPoint x: 835, startPoint y: 292, endPoint x: 622, endPoint y: 289, distance: 212.9
click at [622, 289] on div "Regular Price $ ***** Reset Price" at bounding box center [912, 288] width 746 height 31
type input "*****"
click at [1270, 477] on button "Save" at bounding box center [1260, 467] width 49 height 32
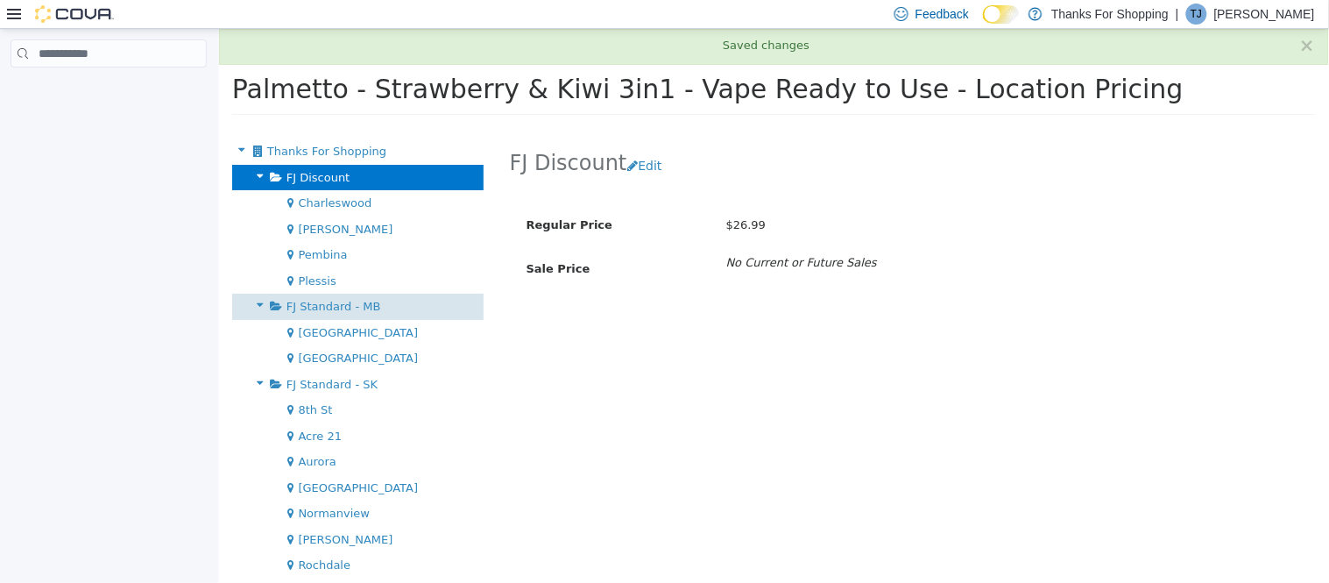
click at [348, 307] on span "FJ Standard - MB" at bounding box center [333, 306] width 95 height 13
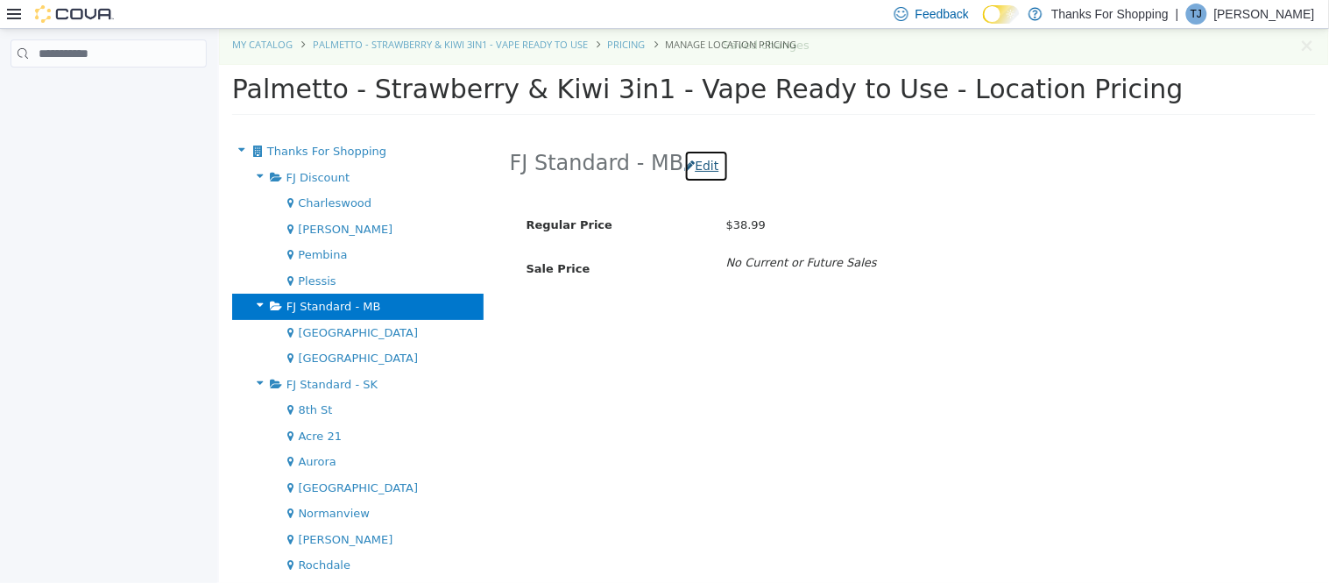
click at [696, 166] on button "Edit" at bounding box center [705, 166] width 45 height 32
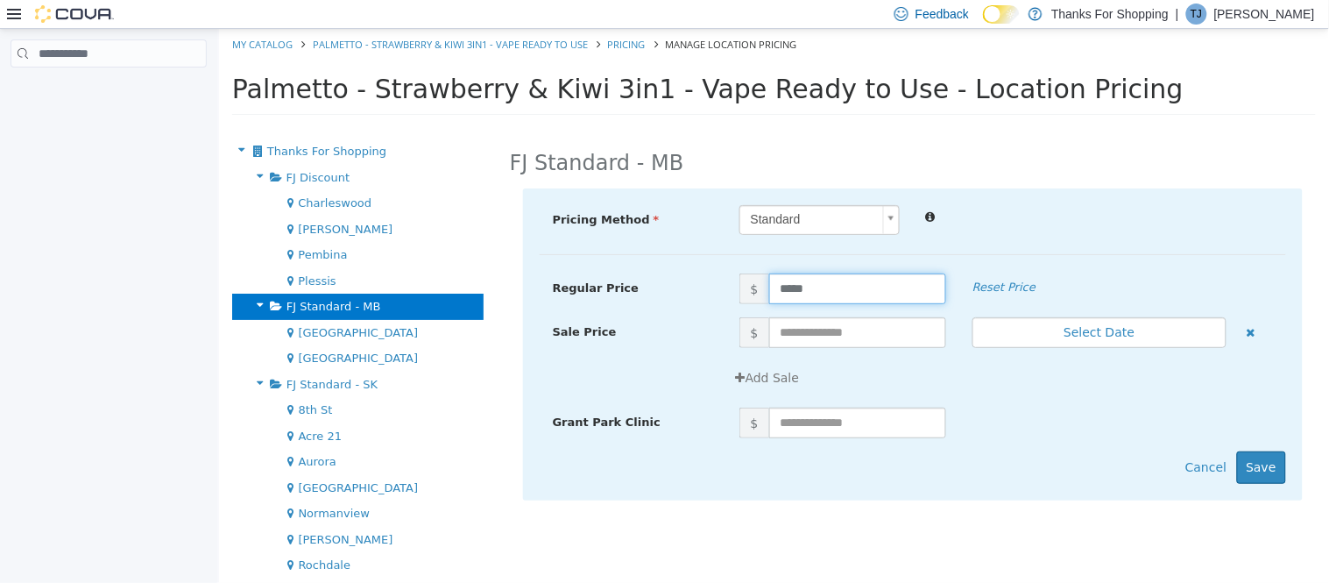
drag, startPoint x: 850, startPoint y: 293, endPoint x: 600, endPoint y: 302, distance: 249.9
click at [600, 302] on div "Regular Price $ ***** Reset Price" at bounding box center [912, 288] width 746 height 31
type input "*****"
click at [1275, 463] on button "Save" at bounding box center [1260, 467] width 49 height 32
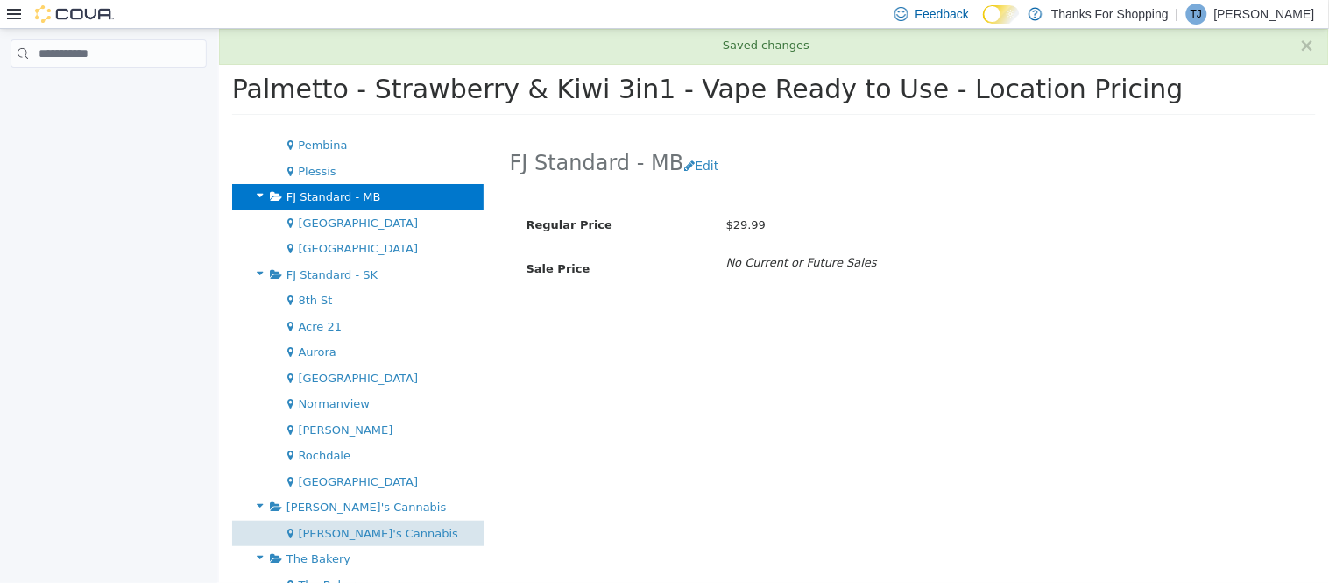
scroll to position [223, 0]
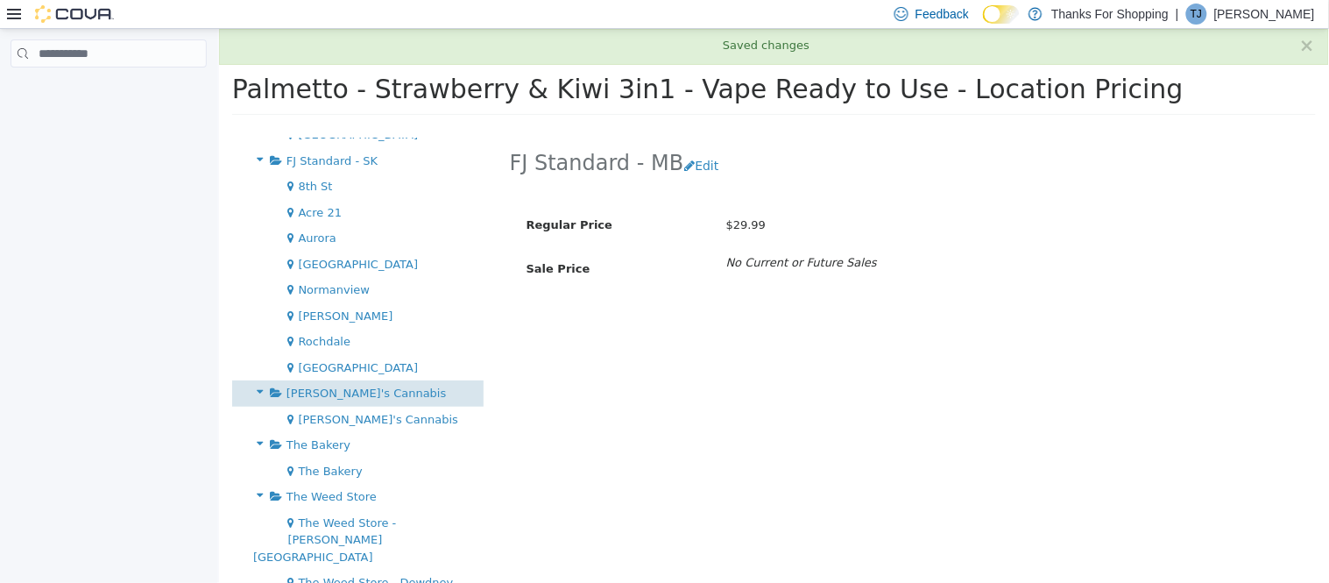
click at [315, 400] on div "[PERSON_NAME]'s Cannabis" at bounding box center [356, 393] width 251 height 26
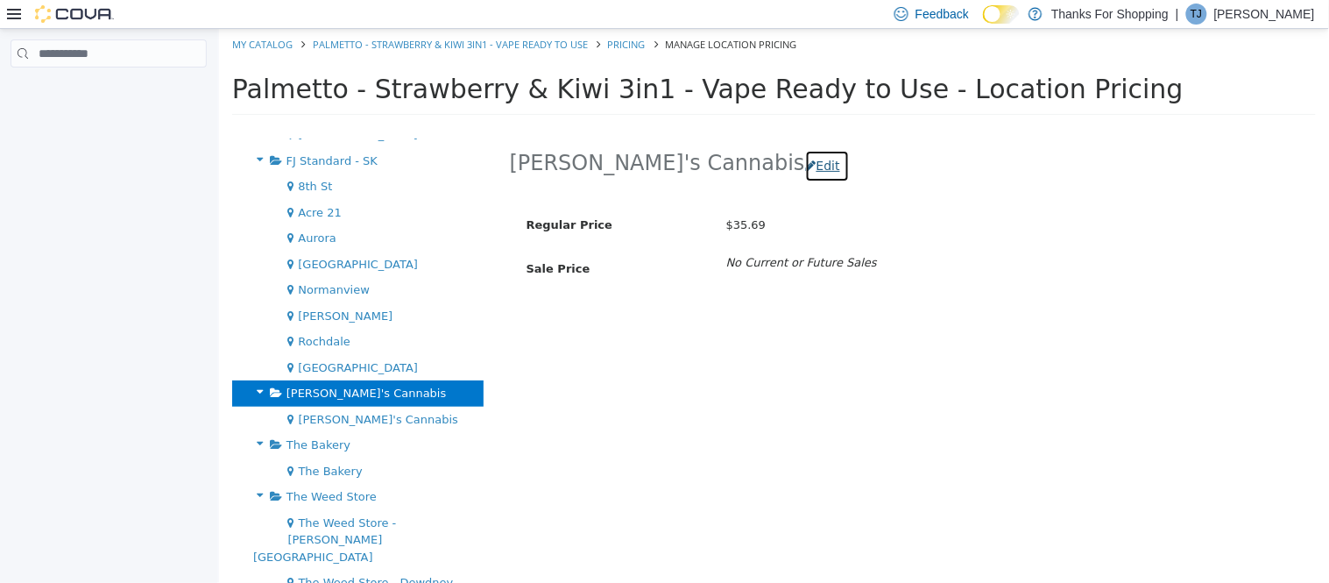
click at [804, 156] on button "Edit" at bounding box center [826, 166] width 45 height 32
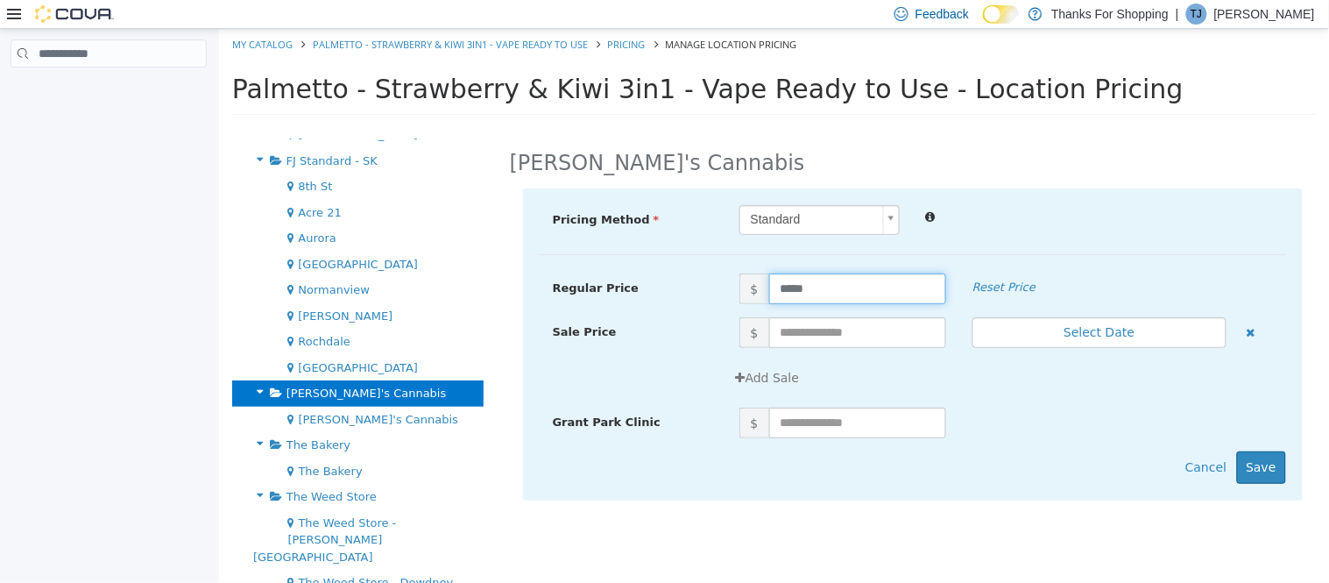
drag, startPoint x: 833, startPoint y: 287, endPoint x: 628, endPoint y: 305, distance: 205.7
click at [627, 305] on div "Regular Price $ ***** Reset Price" at bounding box center [912, 295] width 746 height 44
type input "*****"
click at [1269, 464] on button "Save" at bounding box center [1260, 467] width 49 height 32
